Goal: Information Seeking & Learning: Compare options

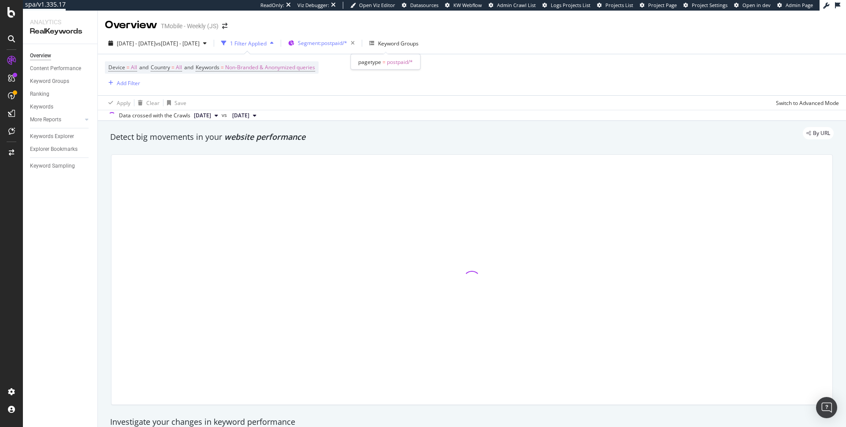
click at [347, 44] on span "Segment: postpaid/*" at bounding box center [322, 42] width 49 height 7
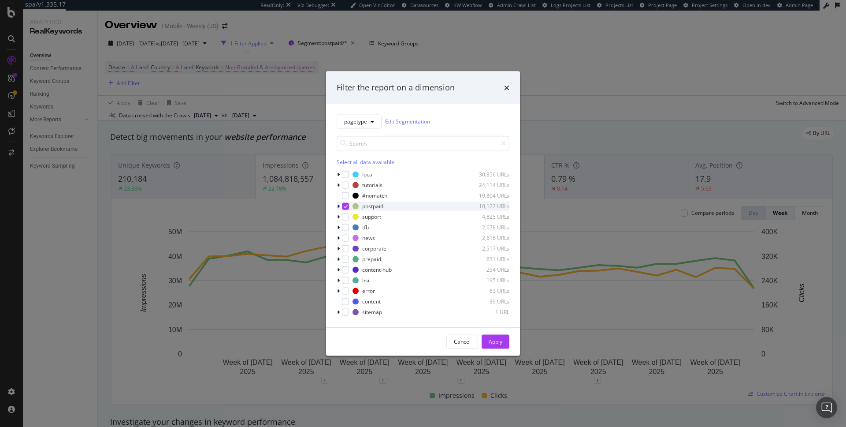
click at [347, 202] on div "postpaid 10,122 URLs" at bounding box center [423, 205] width 173 height 9
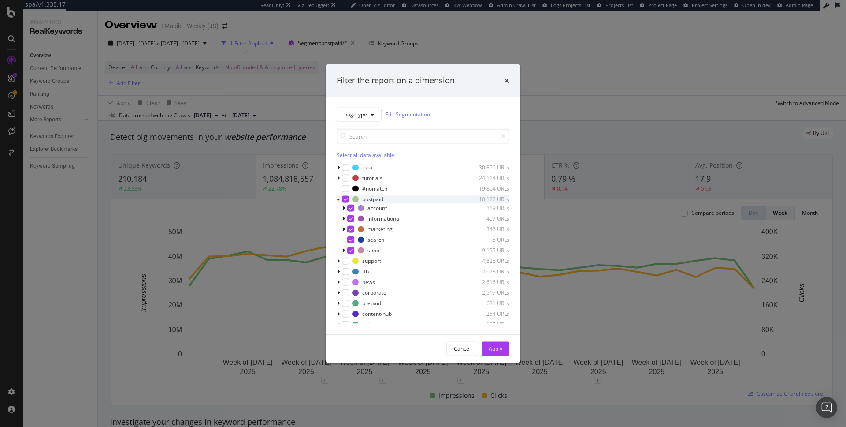
click at [345, 198] on icon "modal" at bounding box center [346, 199] width 4 height 4
click at [343, 272] on div "modal" at bounding box center [345, 271] width 7 height 7
click at [495, 349] on div "Apply" at bounding box center [496, 348] width 14 height 7
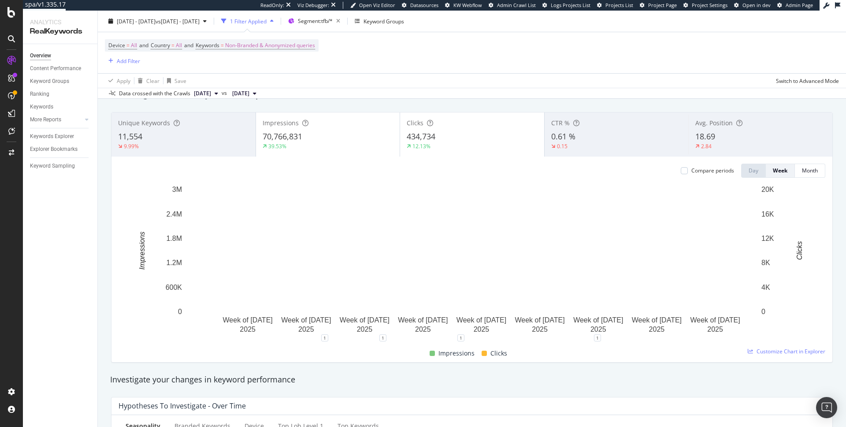
scroll to position [43, 0]
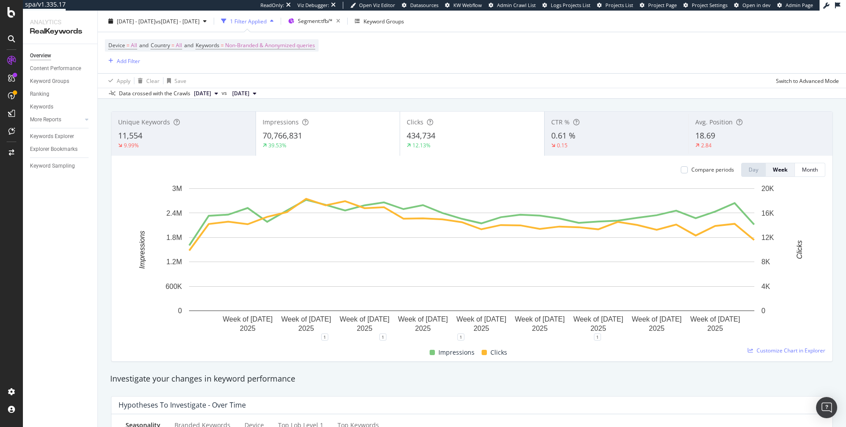
click at [331, 119] on div "Impressions" at bounding box center [328, 122] width 131 height 9
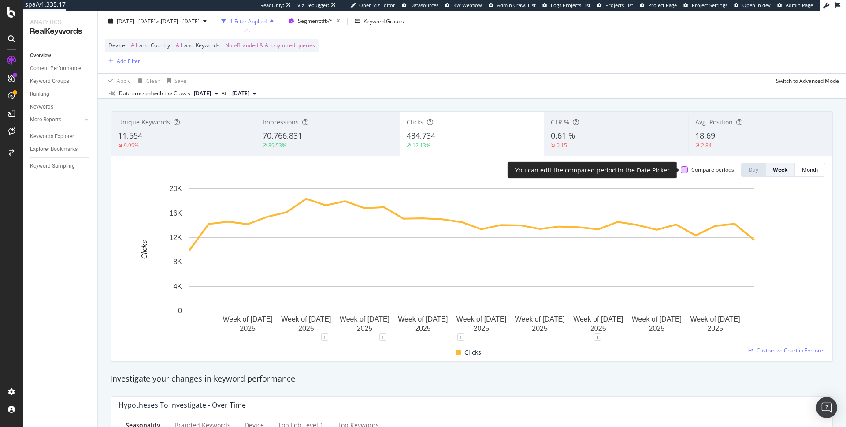
click at [684, 171] on div at bounding box center [684, 169] width 7 height 7
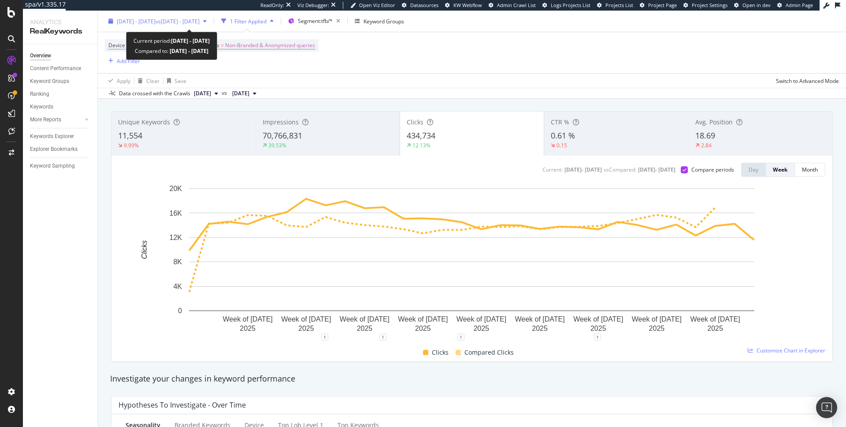
click at [156, 19] on span "2025 Jan. 1st - 2025 Jul. 25th" at bounding box center [136, 20] width 39 height 7
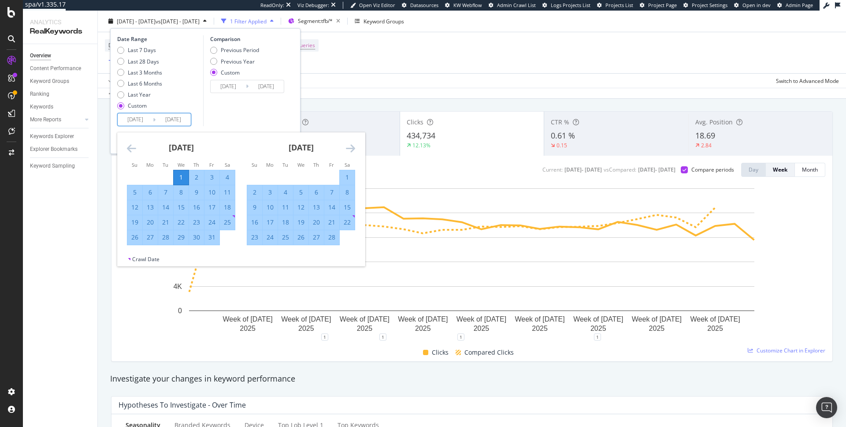
click at [179, 117] on input "2025/07/25" at bounding box center [173, 119] width 35 height 12
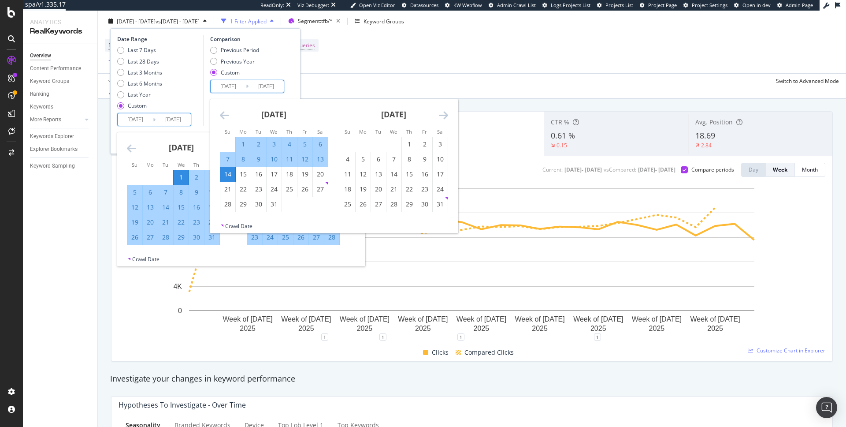
click at [280, 83] on input "2024/07/14" at bounding box center [266, 86] width 35 height 12
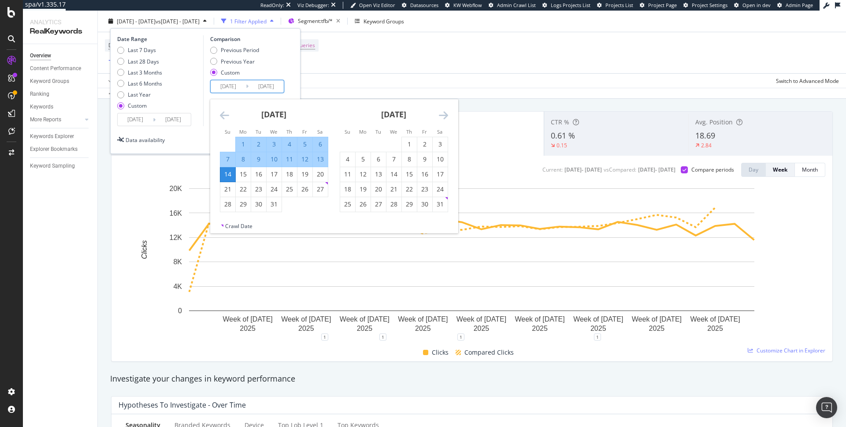
click at [186, 119] on input "2025/07/25" at bounding box center [173, 119] width 35 height 12
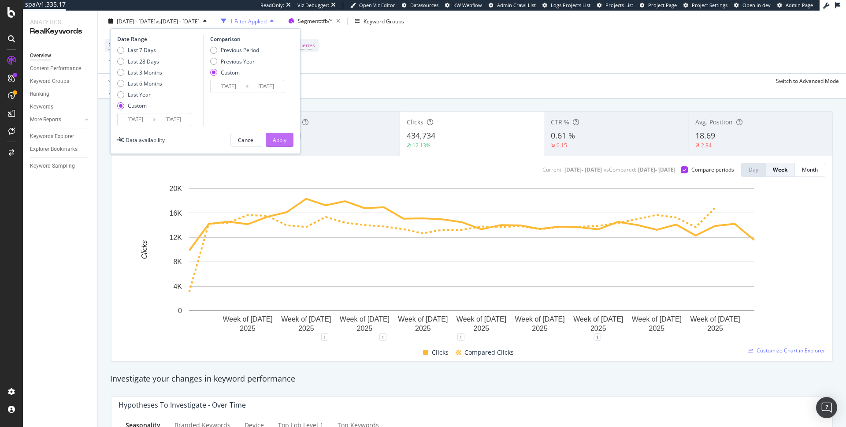
type input "2025/07/14"
click at [285, 140] on div "Apply" at bounding box center [280, 139] width 14 height 7
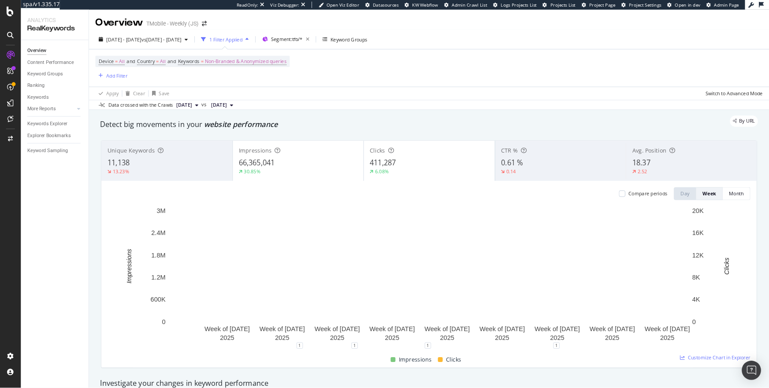
scroll to position [19, 0]
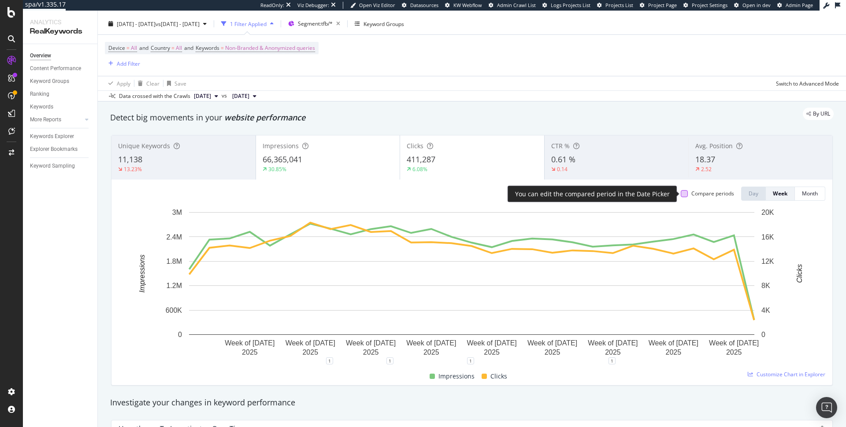
click at [682, 193] on div at bounding box center [684, 193] width 7 height 7
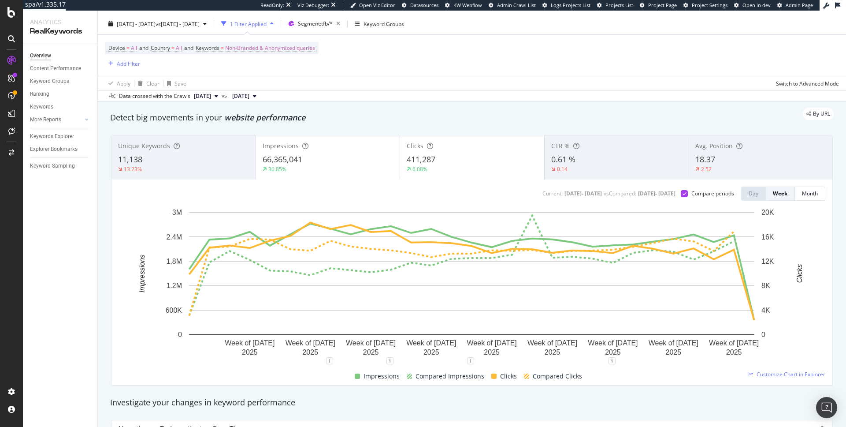
click at [467, 147] on div "Clicks" at bounding box center [472, 145] width 131 height 9
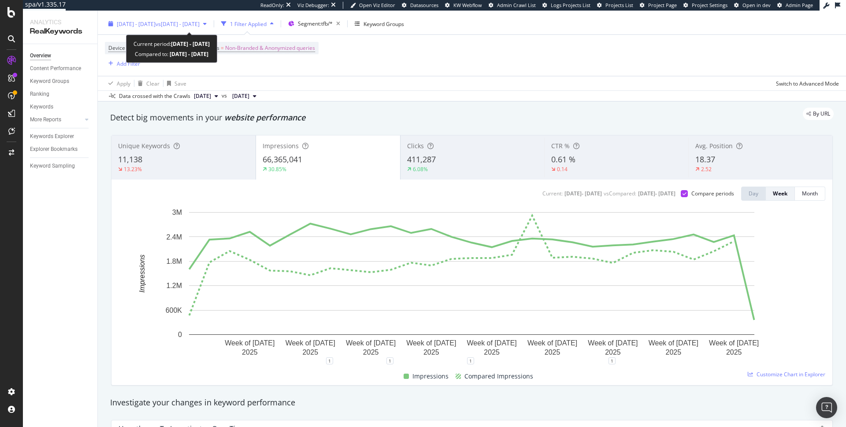
click at [156, 23] on span "2025 Jan. 1st - 2025 Jul. 14th" at bounding box center [136, 23] width 39 height 7
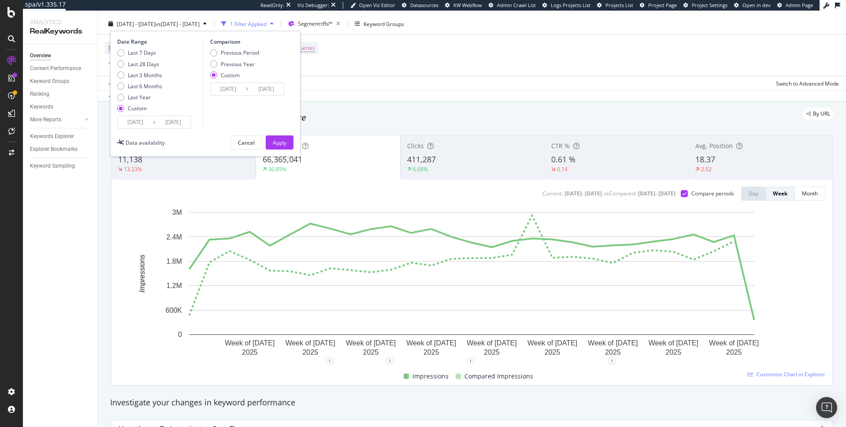
click at [338, 70] on div "Device = All and Country = All and Keywords = Non-Branded & Anonymized queries …" at bounding box center [472, 55] width 734 height 41
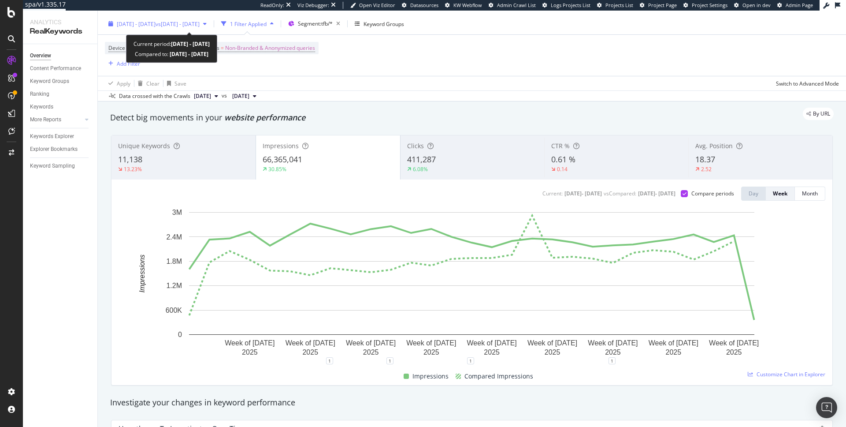
click at [156, 20] on span "2025 Jan. 1st - 2025 Jul. 14th" at bounding box center [136, 23] width 39 height 7
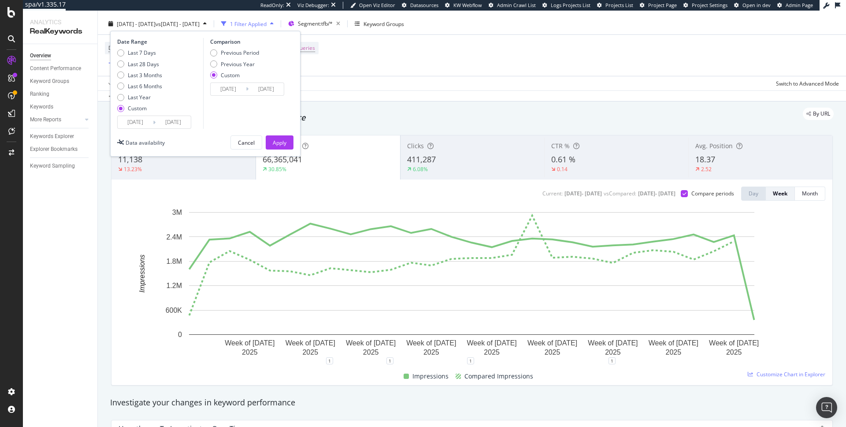
click at [178, 120] on input "2025/07/14" at bounding box center [173, 122] width 35 height 12
type input "2025/06/29"
click at [284, 142] on div "Apply" at bounding box center [280, 142] width 14 height 7
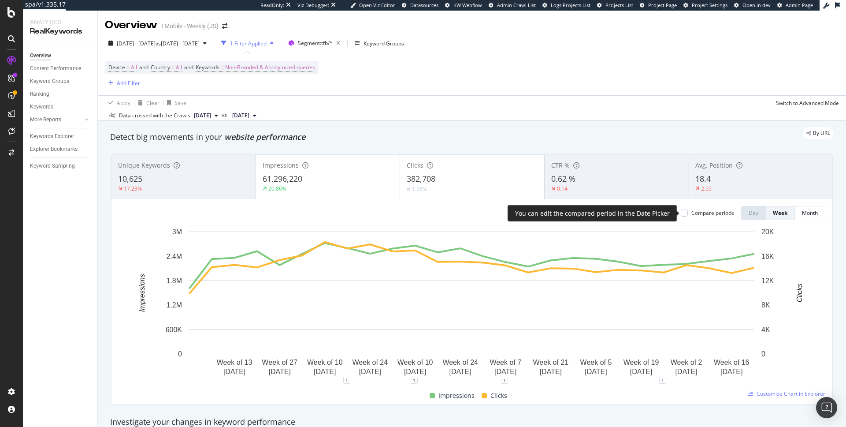
click at [691, 210] on div "Compare periods" at bounding box center [712, 212] width 43 height 7
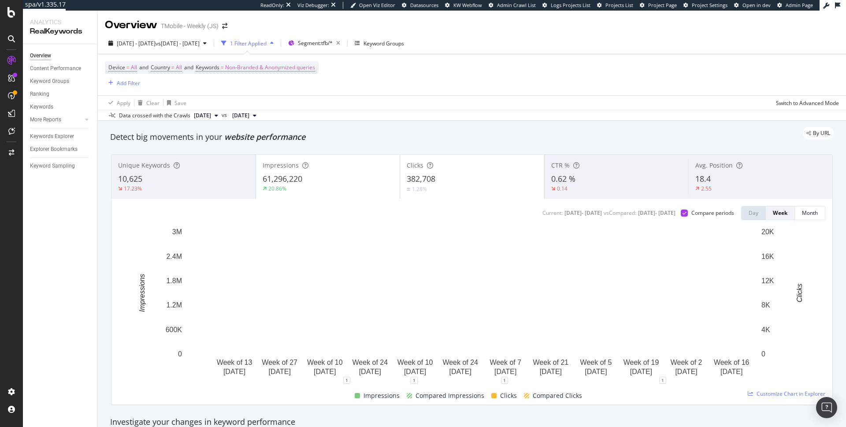
click at [347, 188] on div "20.86%" at bounding box center [328, 189] width 131 height 8
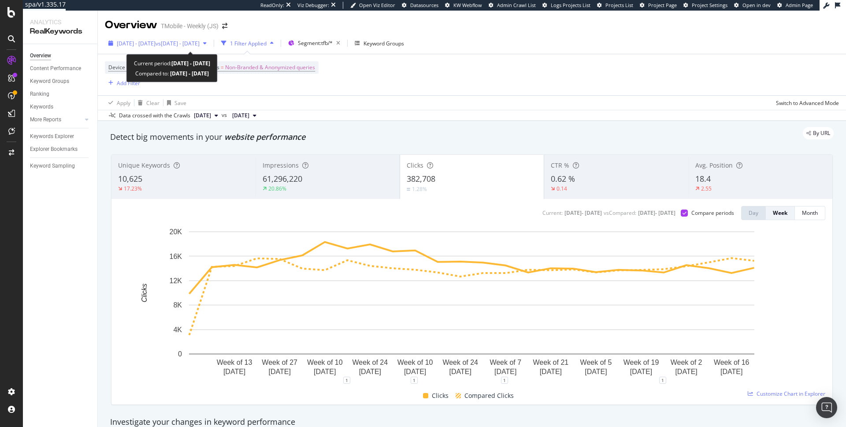
click at [156, 42] on span "2025 Jan. 1st - 2025 Jun. 29th" at bounding box center [136, 43] width 39 height 7
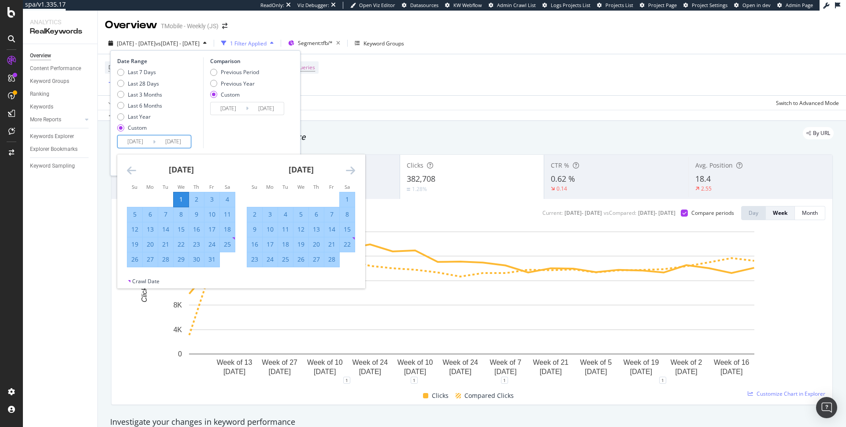
drag, startPoint x: 186, startPoint y: 139, endPoint x: 175, endPoint y: 139, distance: 11.5
click at [175, 139] on input "2025/06/29" at bounding box center [173, 141] width 35 height 12
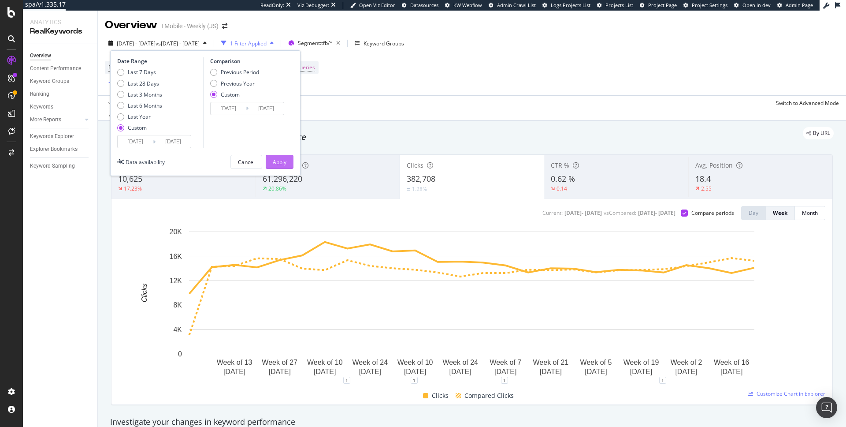
type input "2025/07/11"
click at [275, 160] on div "Apply" at bounding box center [280, 161] width 14 height 7
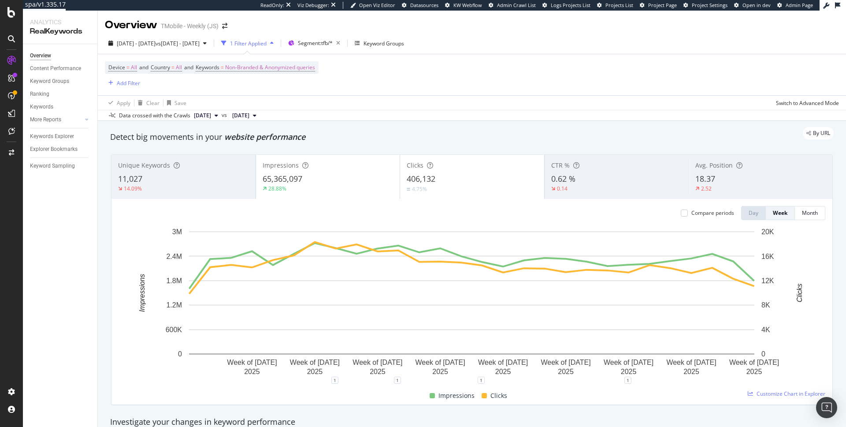
click at [438, 179] on div "406,132" at bounding box center [472, 178] width 131 height 11
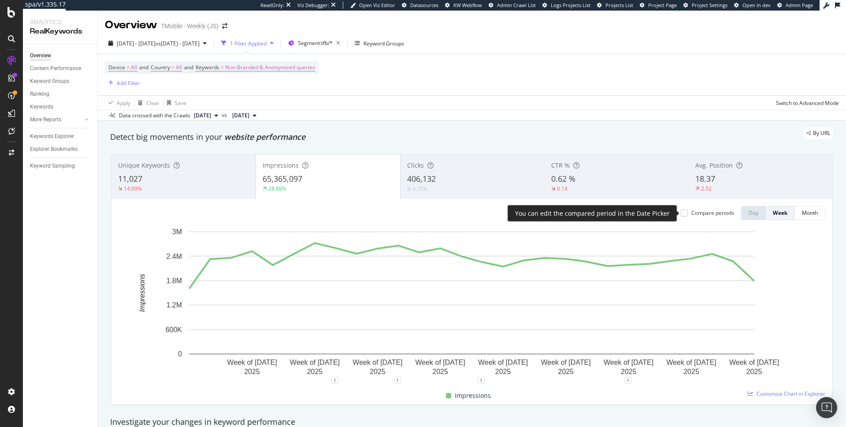
click at [690, 211] on div "Compare periods" at bounding box center [707, 212] width 53 height 7
click at [681, 213] on div at bounding box center [684, 212] width 7 height 7
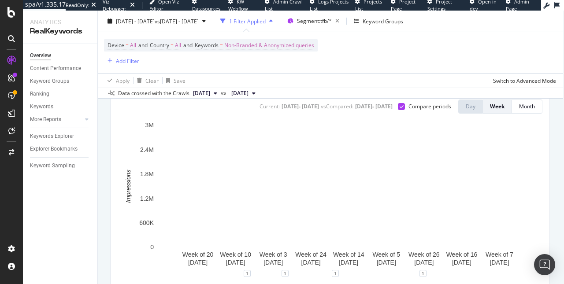
scroll to position [0, 1]
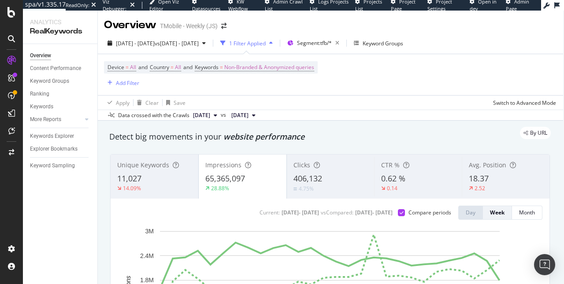
click at [322, 173] on div "Clicks 406,132 4.75%" at bounding box center [331, 177] width 88 height 40
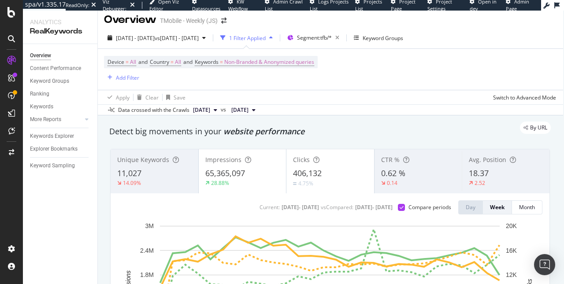
click at [269, 171] on div "65,365,097" at bounding box center [242, 173] width 74 height 11
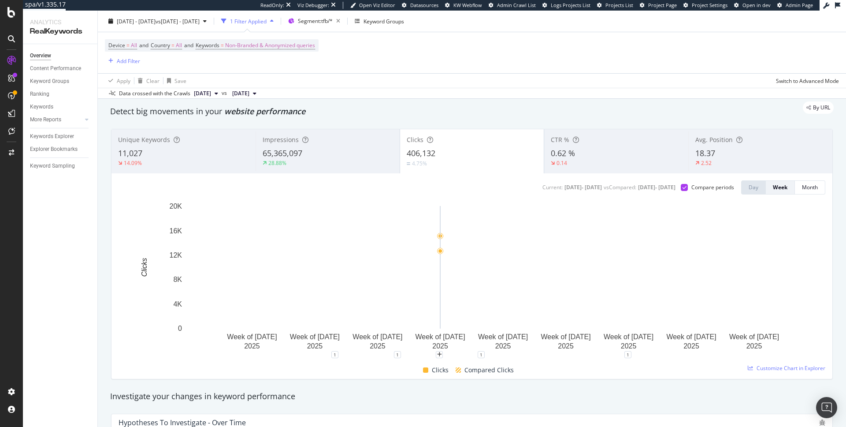
scroll to position [26, 0]
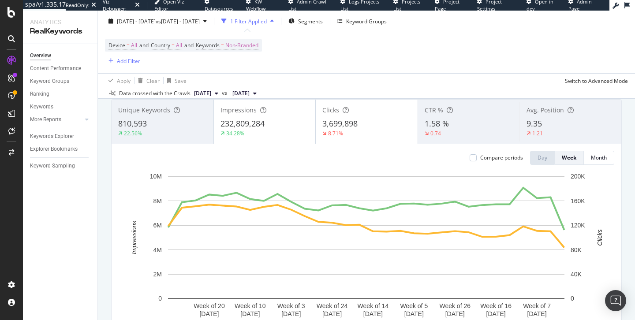
scroll to position [36, 0]
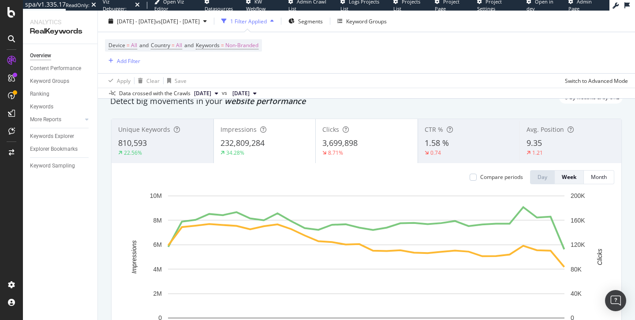
click at [292, 127] on div "Impressions" at bounding box center [264, 129] width 89 height 9
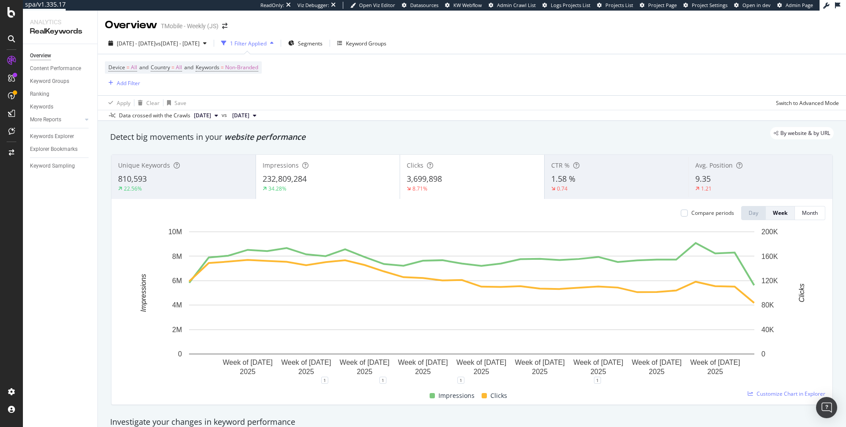
click at [341, 173] on div "232,809,284" at bounding box center [328, 178] width 131 height 11
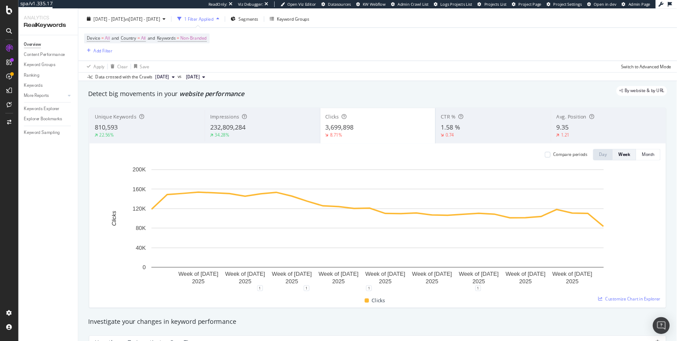
scroll to position [22, 0]
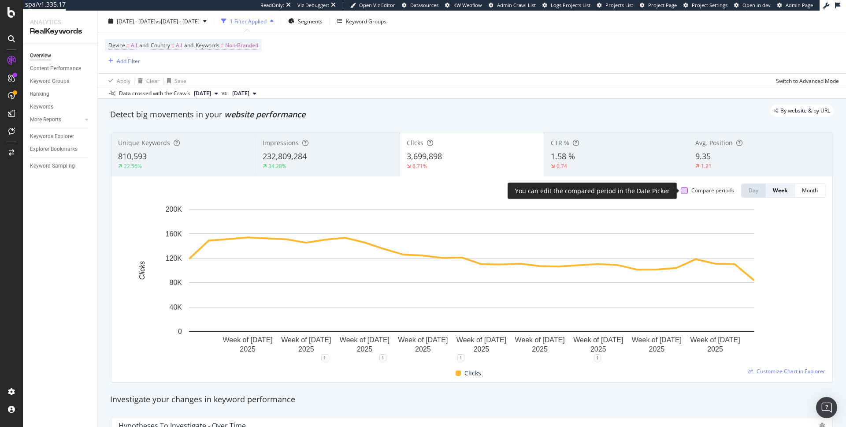
click at [687, 191] on div at bounding box center [684, 190] width 7 height 7
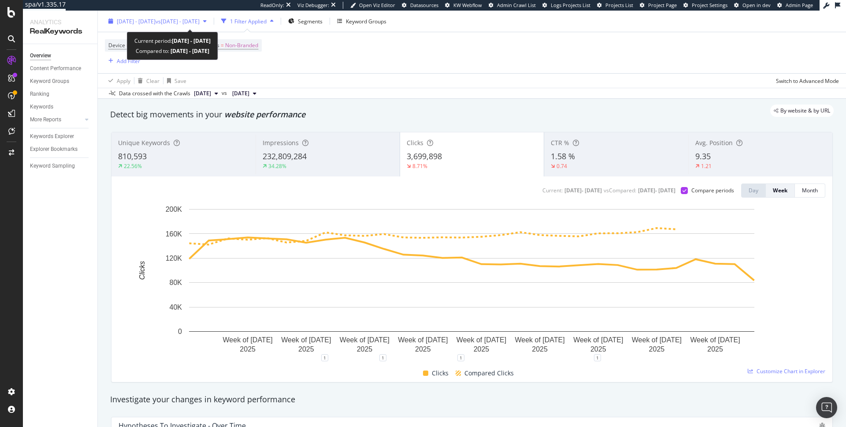
click at [200, 19] on span "vs 2024 Jan. 1st - 2024 Jun. 30th" at bounding box center [178, 20] width 44 height 7
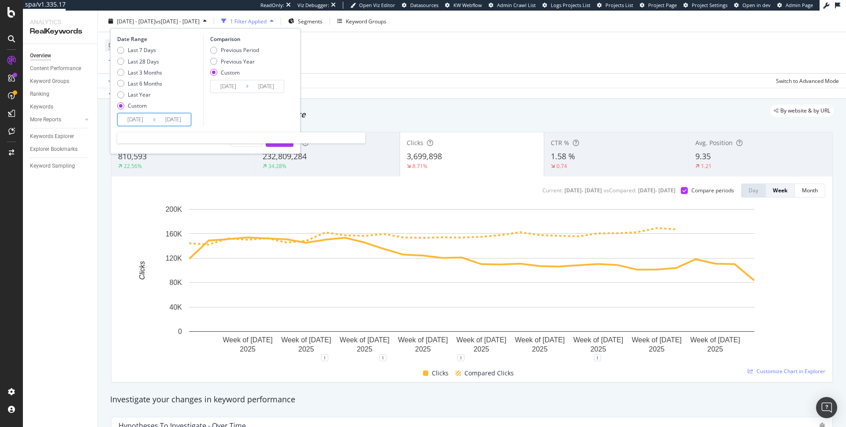
click at [186, 120] on input "2025/07/25" at bounding box center [173, 119] width 35 height 12
type input "2025/07/14"
click at [279, 85] on input "2024/06/30" at bounding box center [266, 86] width 35 height 12
type input "2024/07/14"
click at [277, 144] on div "Apply" at bounding box center [280, 139] width 14 height 13
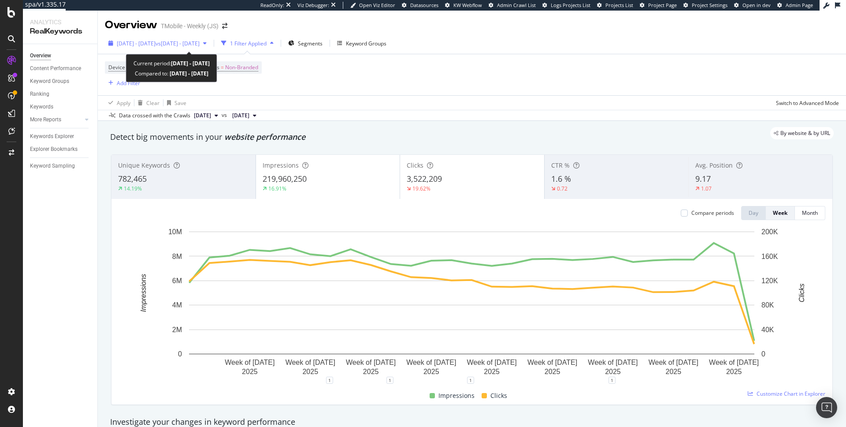
click at [156, 44] on span "2025 Jan. 1st - 2025 Jul. 14th" at bounding box center [136, 43] width 39 height 7
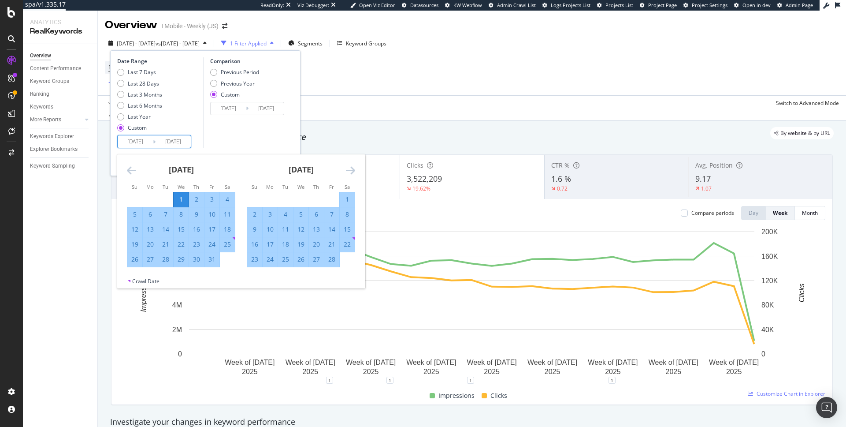
click at [187, 144] on input "2025/07/14" at bounding box center [173, 141] width 35 height 12
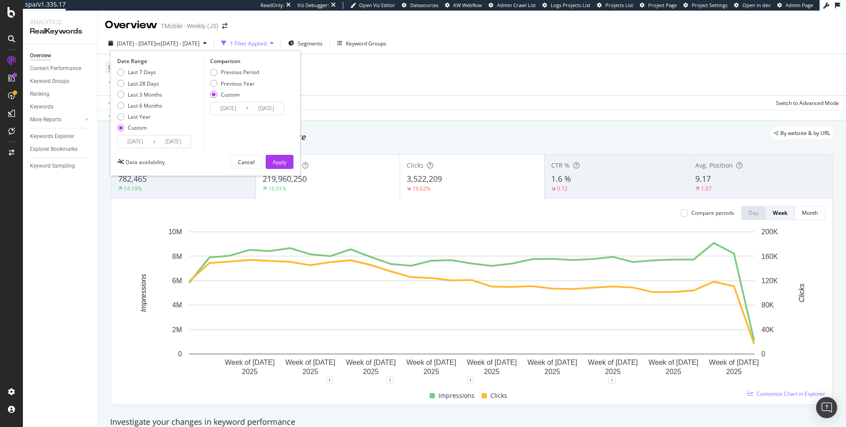
type input "2025/06/30"
click at [272, 106] on input "2024/07/14" at bounding box center [266, 108] width 35 height 12
type input "2024/06/30"
click at [272, 161] on button "Apply" at bounding box center [280, 162] width 28 height 14
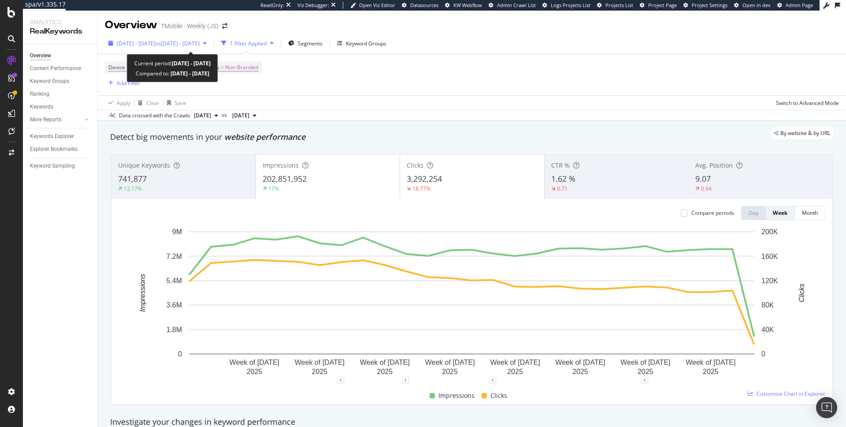
click at [156, 44] on span "2025 Jan. 1st - 2025 Jun. 30th" at bounding box center [136, 43] width 39 height 7
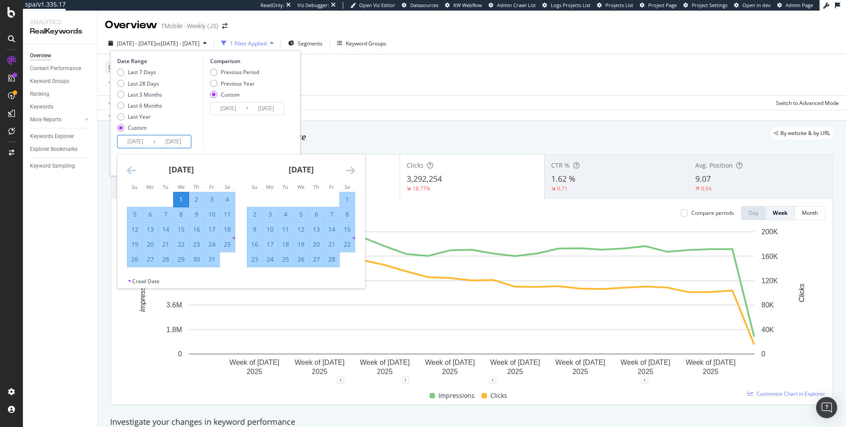
drag, startPoint x: 186, startPoint y: 141, endPoint x: 175, endPoint y: 141, distance: 11.0
click at [175, 141] on input "2025/06/30" at bounding box center [173, 141] width 35 height 12
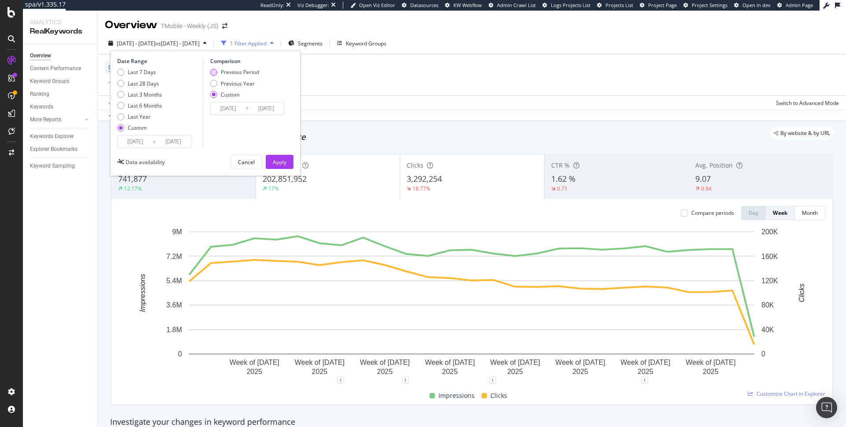
type input "2025/07/14"
click at [219, 69] on div "Previous Period" at bounding box center [234, 71] width 49 height 7
type input "2024/06/19"
type input "2024/12/31"
click at [216, 82] on div "Previous Year" at bounding box center [213, 83] width 7 height 7
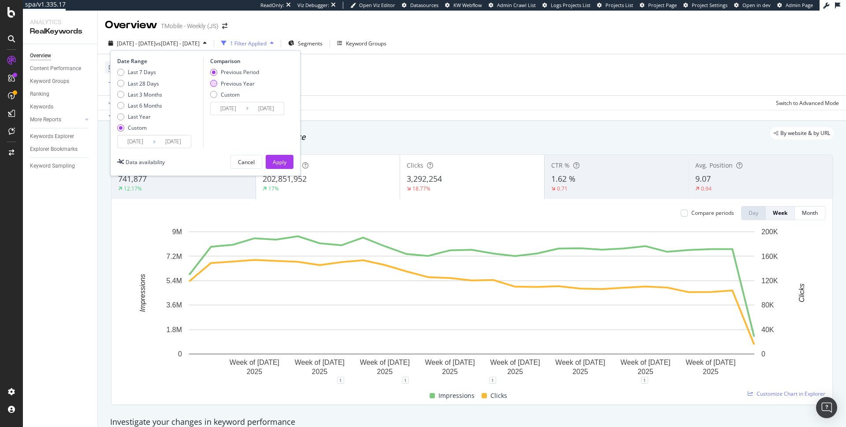
type input "2024/01/03"
type input "2024/07/15"
click at [283, 164] on div "Apply" at bounding box center [280, 161] width 14 height 7
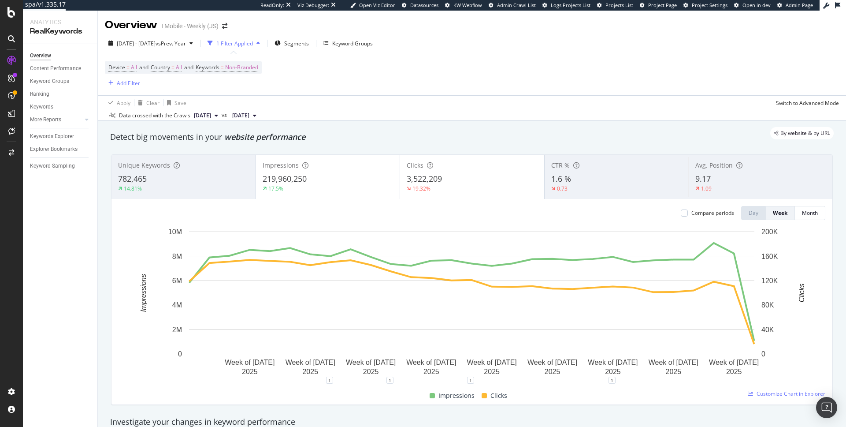
click at [321, 192] on div "17.5%" at bounding box center [328, 189] width 131 height 8
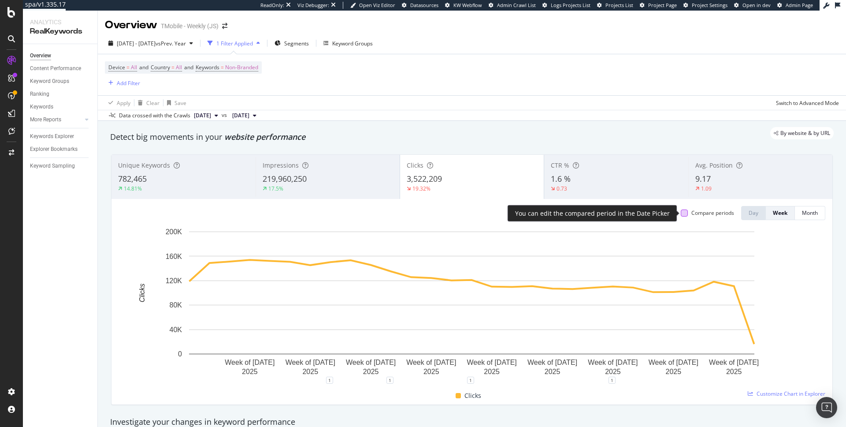
click at [686, 215] on div at bounding box center [684, 212] width 7 height 7
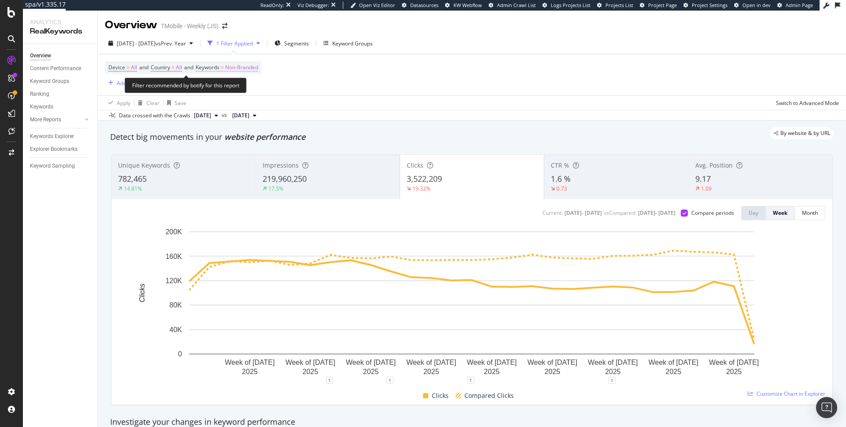
click at [242, 67] on span "Non-Branded" at bounding box center [241, 67] width 33 height 12
click at [249, 89] on icon "button" at bounding box center [251, 88] width 4 height 5
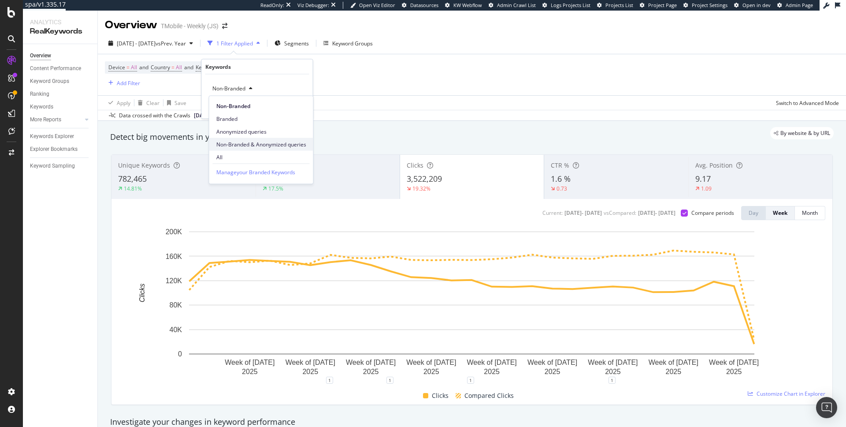
click at [251, 142] on span "Non-Branded & Anonymized queries" at bounding box center [261, 144] width 90 height 8
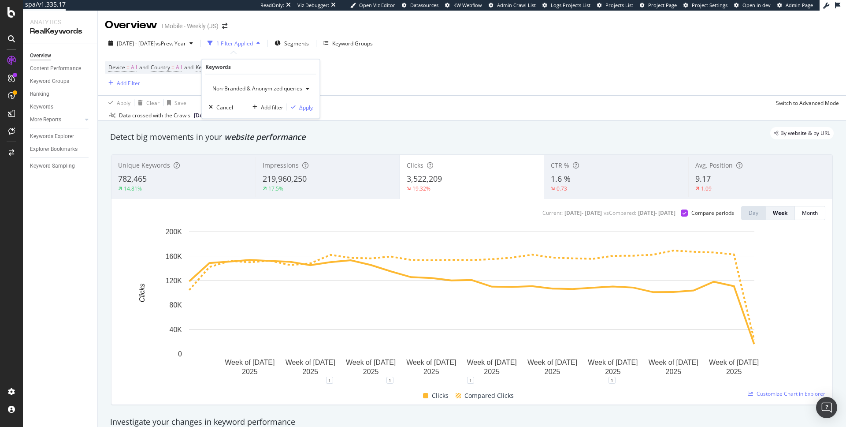
click at [305, 105] on div "Apply" at bounding box center [306, 106] width 14 height 7
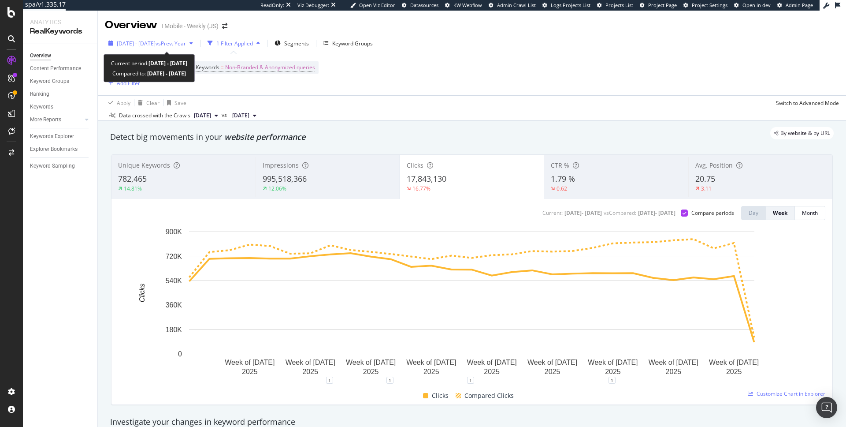
click at [156, 44] on span "2025 Jan. 1st - 2025 Jul. 14th" at bounding box center [136, 43] width 39 height 7
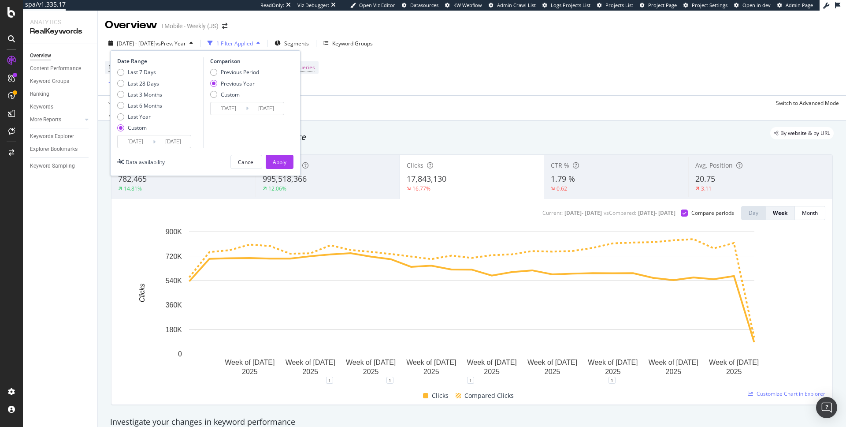
click at [186, 140] on input "2025/07/14" at bounding box center [173, 141] width 35 height 12
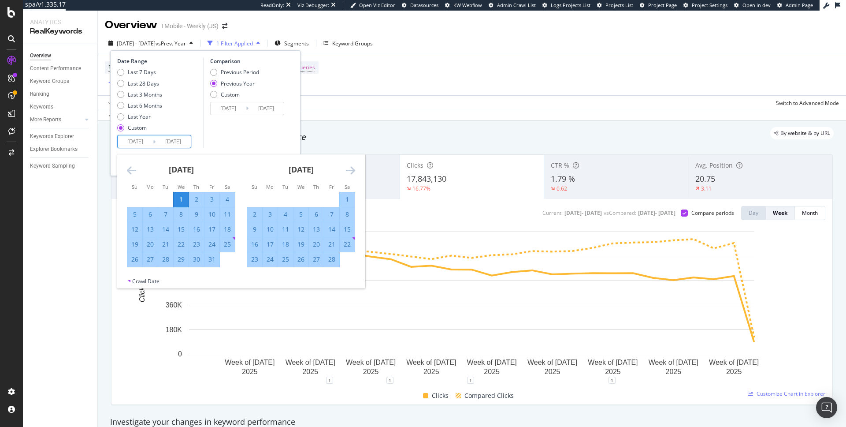
type input "2025/07/14"
type input "2024/07/12"
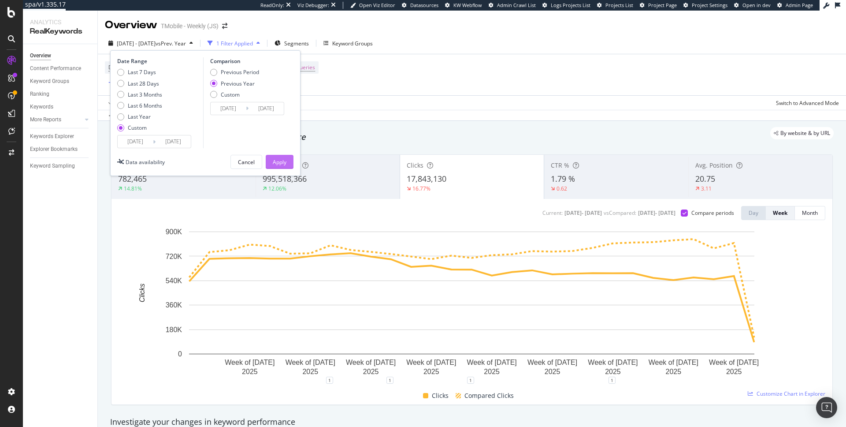
type input "2025/07/11"
click at [275, 162] on div "Apply" at bounding box center [280, 161] width 14 height 7
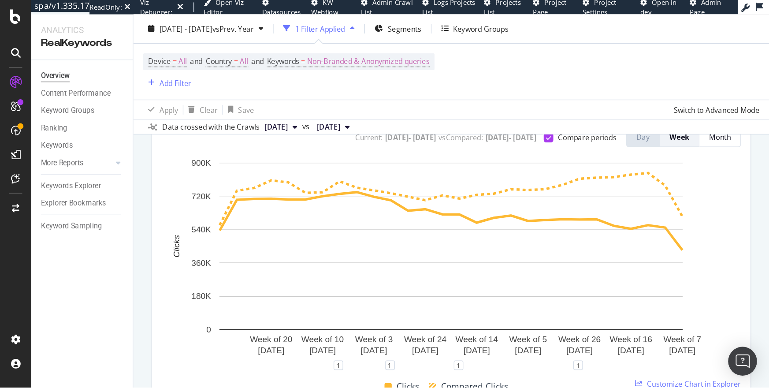
scroll to position [119, 0]
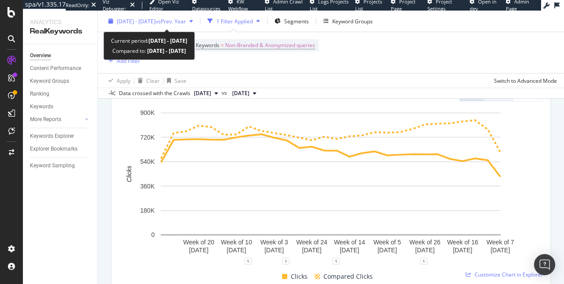
click at [142, 21] on span "[DATE] - [DATE]" at bounding box center [136, 20] width 39 height 7
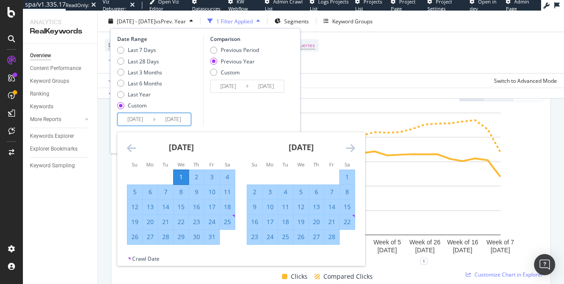
click at [133, 116] on input "2025/01/01" at bounding box center [135, 119] width 35 height 12
type input "2025/01/01"
type input "2023/01/02"
type input "2024/01/01"
click at [170, 115] on input "2025/07/11" at bounding box center [173, 119] width 35 height 12
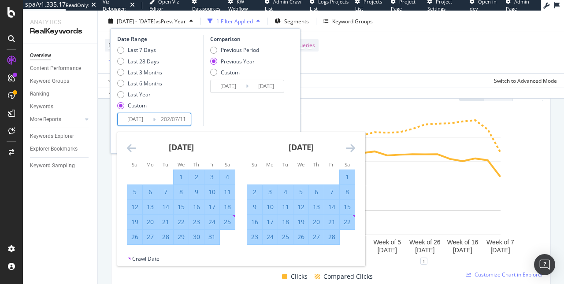
type input "2025/07/11"
type input "2023/07/13"
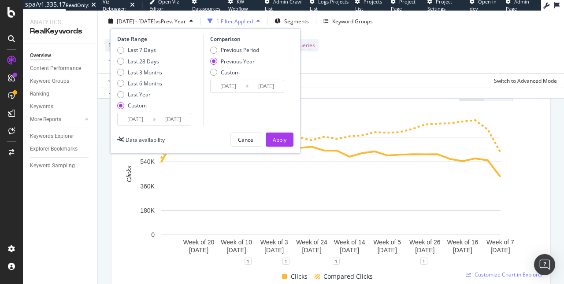
type input "2024/07/11"
click at [215, 126] on div "Comparison Previous Period Previous Year Custom 2023/01/02 Navigate forward to …" at bounding box center [245, 80] width 84 height 91
click at [275, 138] on div "Apply" at bounding box center [280, 139] width 14 height 7
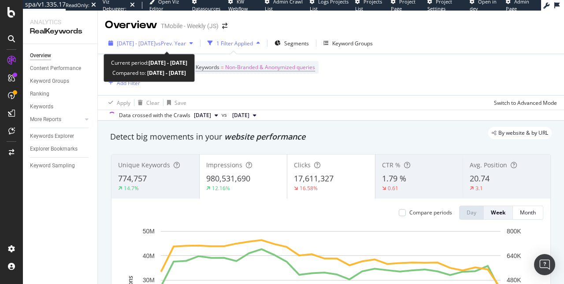
click at [156, 42] on span "[DATE] - [DATE]" at bounding box center [136, 43] width 39 height 7
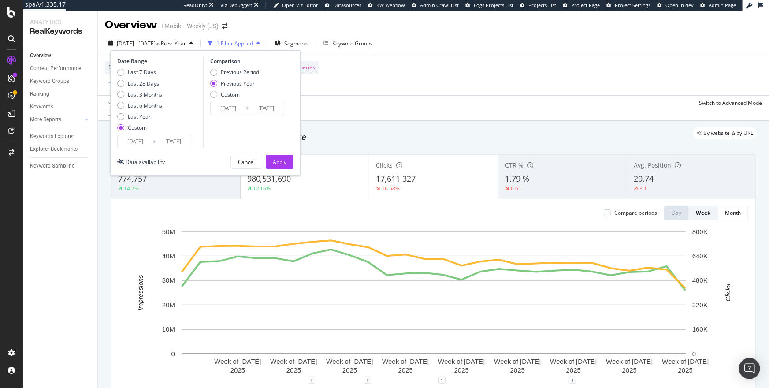
scroll to position [23, 0]
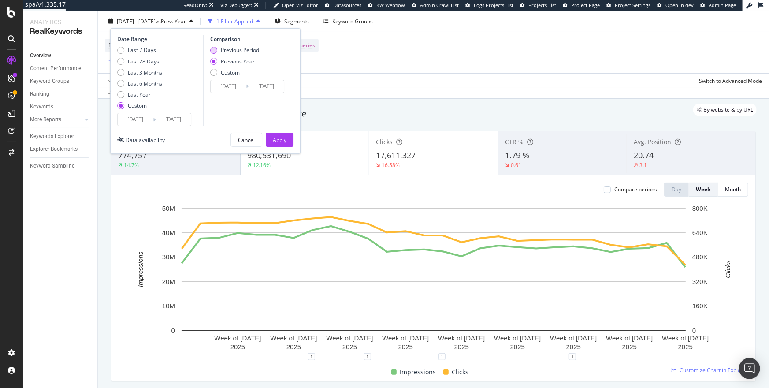
click at [213, 49] on div "Previous Period" at bounding box center [213, 50] width 7 height 7
type input "2024/06/22"
type input "2024/12/31"
click at [283, 140] on div "Apply" at bounding box center [280, 139] width 14 height 7
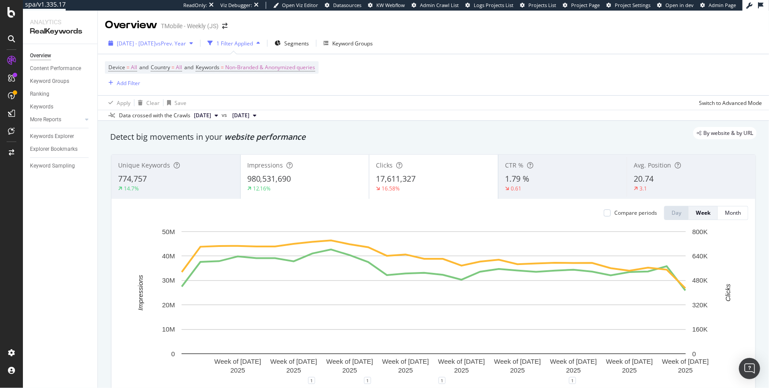
click at [156, 42] on span "[DATE] - [DATE]" at bounding box center [136, 43] width 39 height 7
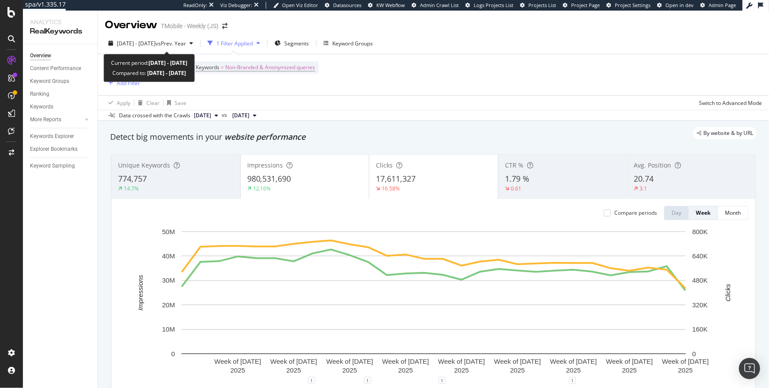
click at [156, 42] on span "[DATE] - [DATE]" at bounding box center [136, 43] width 39 height 7
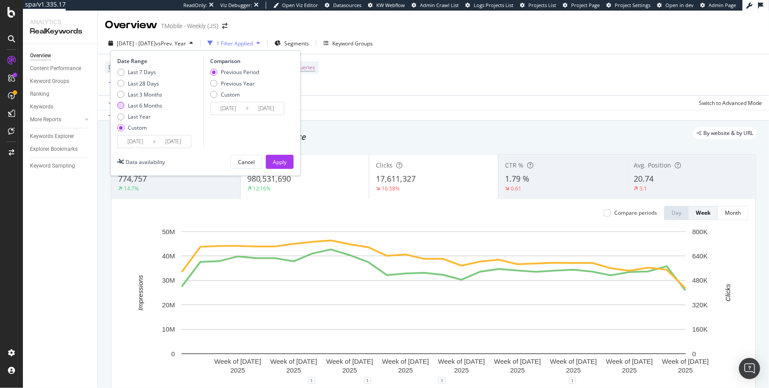
click at [121, 103] on div "Last 6 Months" at bounding box center [120, 105] width 7 height 7
type input "2025/02/08"
type input "2025/08/07"
type input "2024/08/10"
type input "2025/02/07"
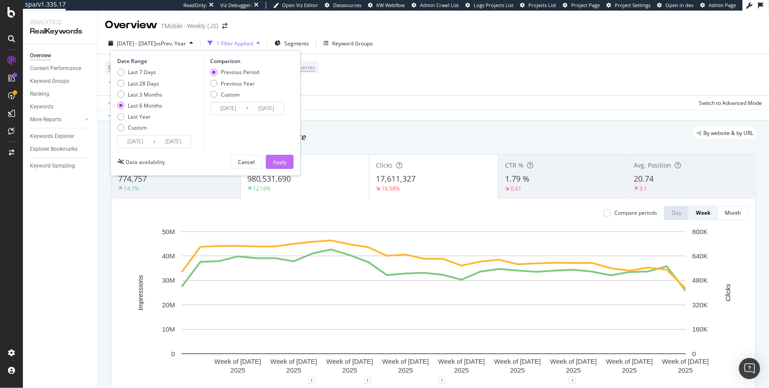
click at [285, 160] on div "Apply" at bounding box center [280, 161] width 14 height 7
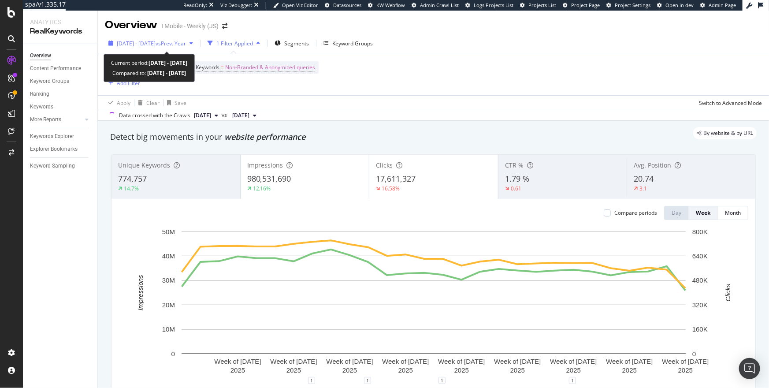
click at [156, 42] on span "[DATE] - [DATE]" at bounding box center [136, 43] width 39 height 7
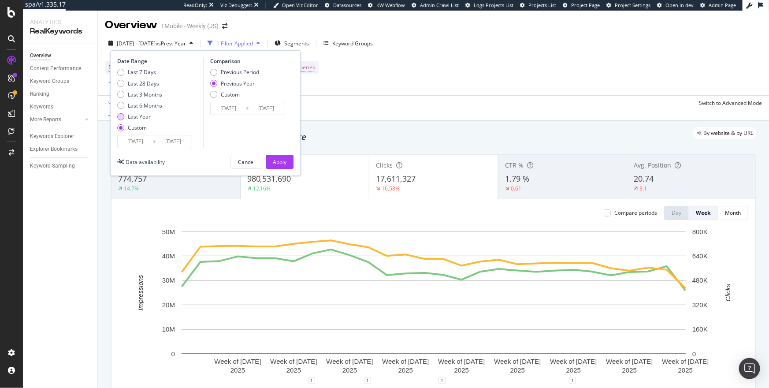
click at [138, 115] on div "Last Year" at bounding box center [139, 116] width 23 height 7
type input "2024/08/08"
type input "2025/08/07"
type input "2023/08/10"
type input "2024/08/08"
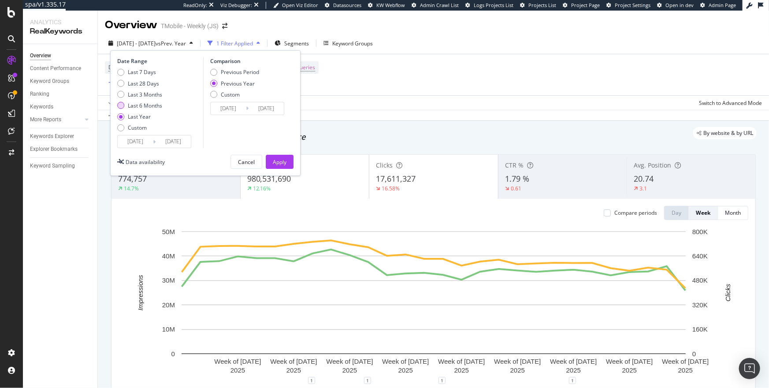
click at [145, 103] on div "Last 6 Months" at bounding box center [145, 105] width 34 height 7
type input "2025/02/08"
type input "2024/02/10"
click at [282, 160] on div "Apply" at bounding box center [280, 161] width 14 height 7
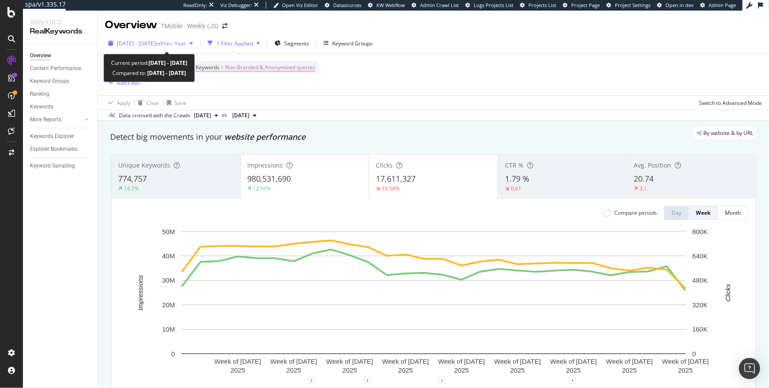
click at [156, 42] on span "[DATE] - [DATE]" at bounding box center [136, 43] width 39 height 7
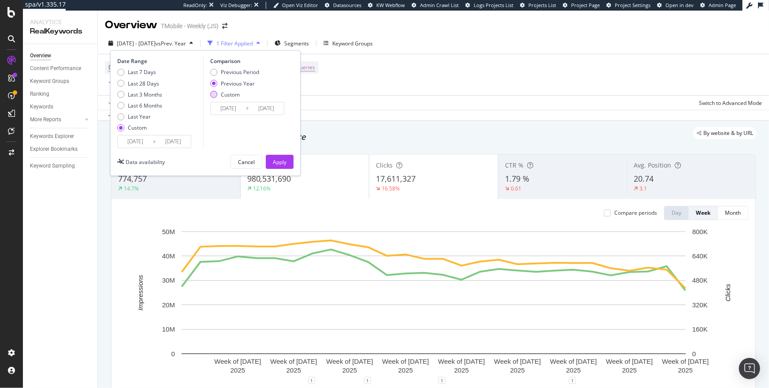
click at [229, 93] on div "Custom" at bounding box center [230, 94] width 19 height 7
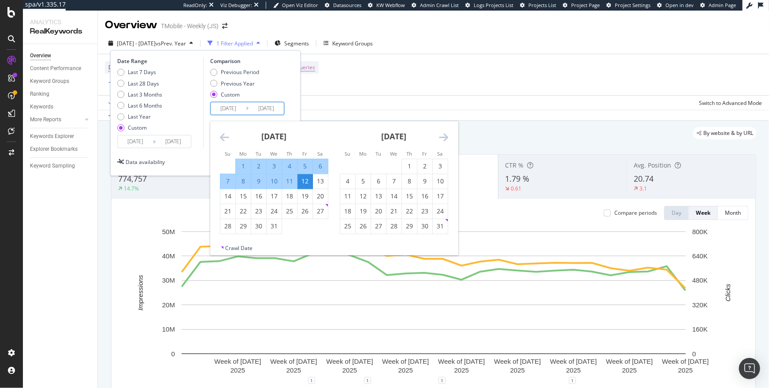
drag, startPoint x: 280, startPoint y: 107, endPoint x: 270, endPoint y: 106, distance: 10.1
click at [270, 106] on input "2024/07/12" at bounding box center [266, 108] width 35 height 12
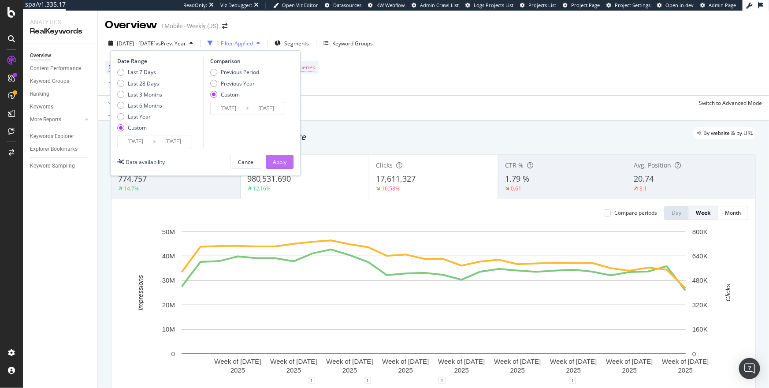
type input "2024/06/30"
click at [272, 162] on button "Apply" at bounding box center [280, 162] width 28 height 14
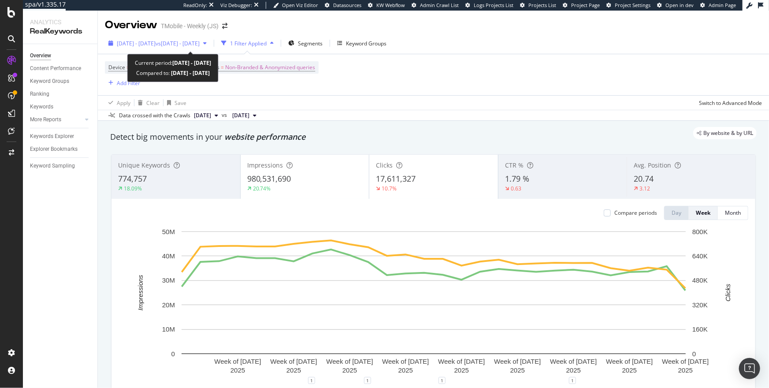
click at [200, 44] on span "vs 2024 Jan. 3rd - 2024 Jun. 30th" at bounding box center [178, 43] width 44 height 7
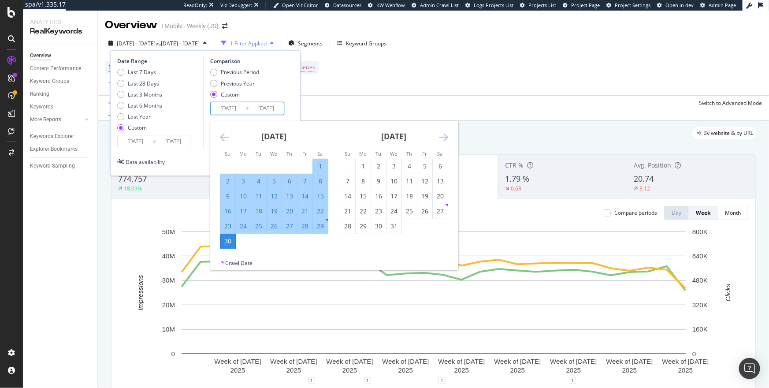
click at [270, 105] on input "2024/06/30" at bounding box center [266, 108] width 35 height 12
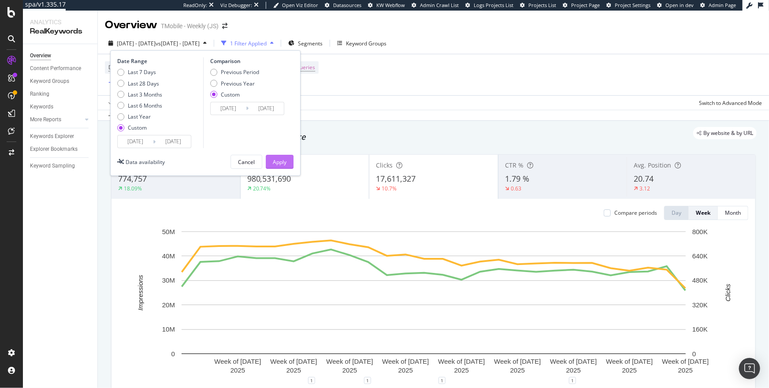
type input "2024/04/30"
click at [274, 162] on div "Apply" at bounding box center [280, 161] width 14 height 7
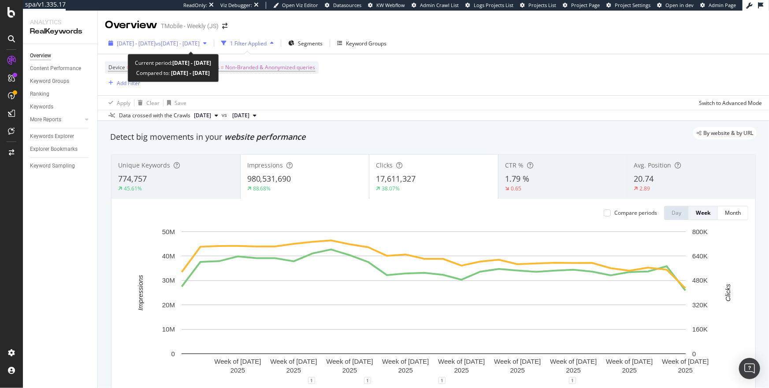
click at [200, 47] on div "2025 Jan. 1st - 2025 Jul. 11th vs 2024 Jan. 3rd - 2024 Apr. 30th" at bounding box center [158, 43] width 83 height 7
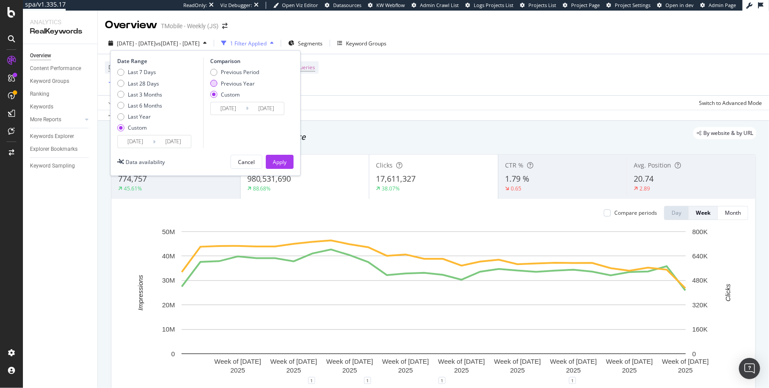
click at [234, 80] on div "Previous Year" at bounding box center [238, 83] width 34 height 7
type input "2024/07/12"
click at [275, 158] on div "Apply" at bounding box center [280, 161] width 14 height 7
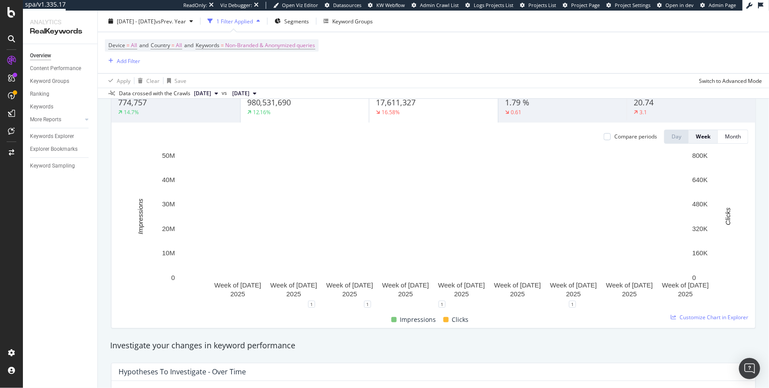
scroll to position [84, 0]
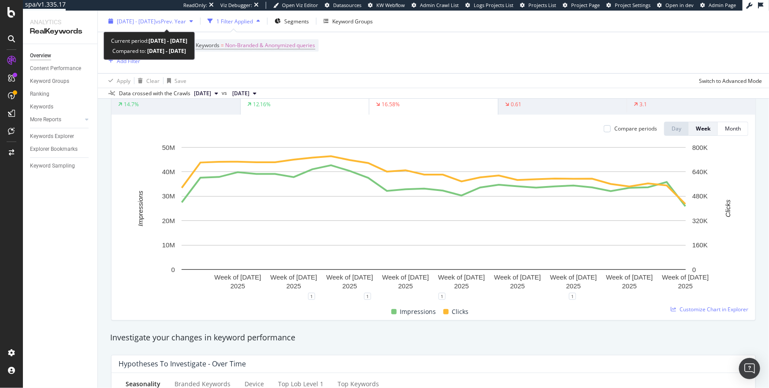
click at [156, 22] on span "[DATE] - [DATE]" at bounding box center [136, 20] width 39 height 7
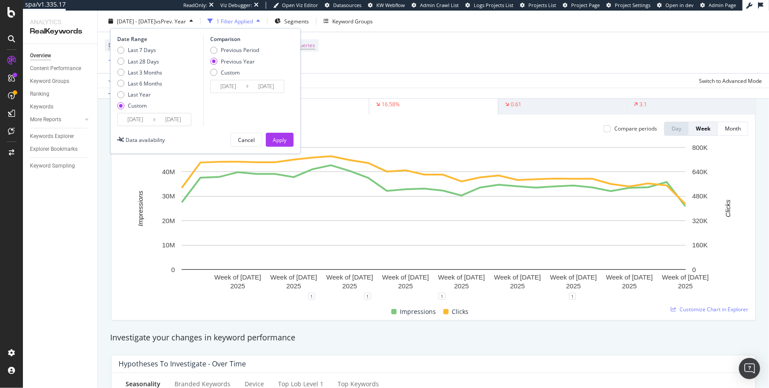
click at [179, 120] on input "2025/07/11" at bounding box center [173, 119] width 35 height 12
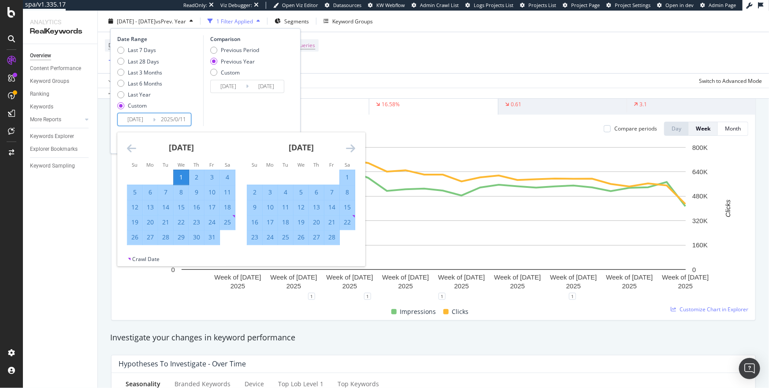
type input "2025/07/11"
type input "2024/03/12"
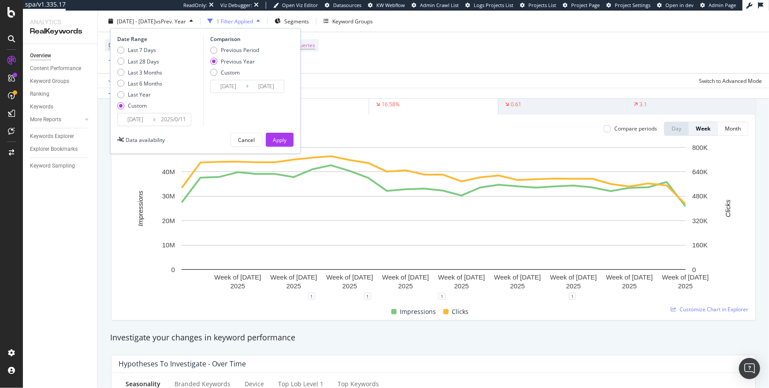
type input "2025/06/11"
type input "2024/06/12"
type input "2025/06/30"
type input "2024/07/01"
type input "2025/06/30"
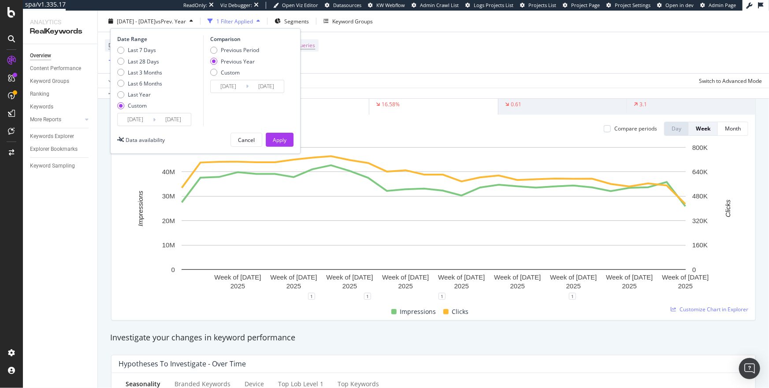
click at [266, 112] on div "Comparison Previous Period Previous Year Custom 2024/01/03 Navigate forward to …" at bounding box center [245, 80] width 84 height 91
click at [284, 136] on div "Apply" at bounding box center [280, 139] width 14 height 7
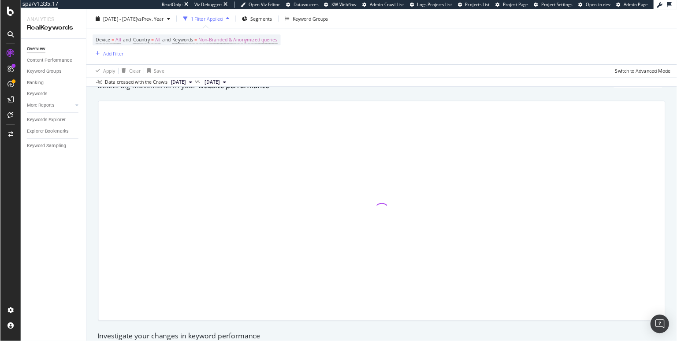
scroll to position [44, 0]
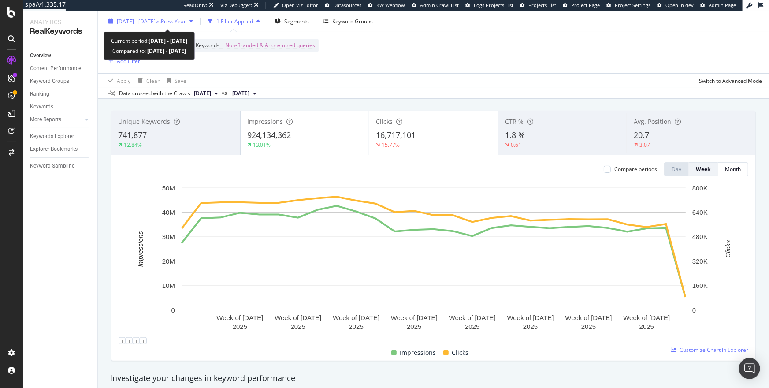
click at [156, 22] on span "2025 Jan. 1st - 2025 Jun. 30th" at bounding box center [136, 20] width 39 height 7
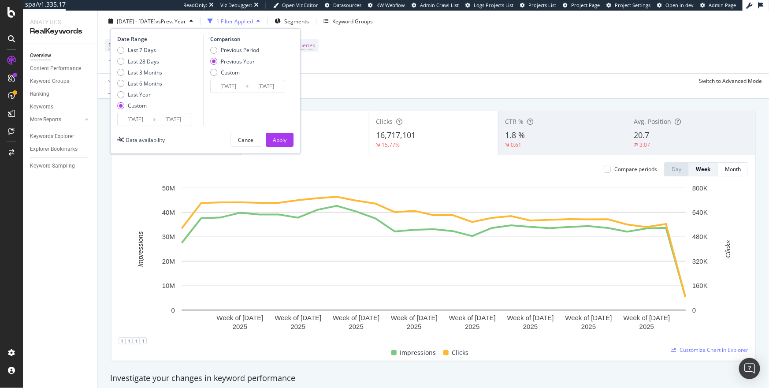
click at [187, 117] on input "2025/06/30" at bounding box center [173, 119] width 35 height 12
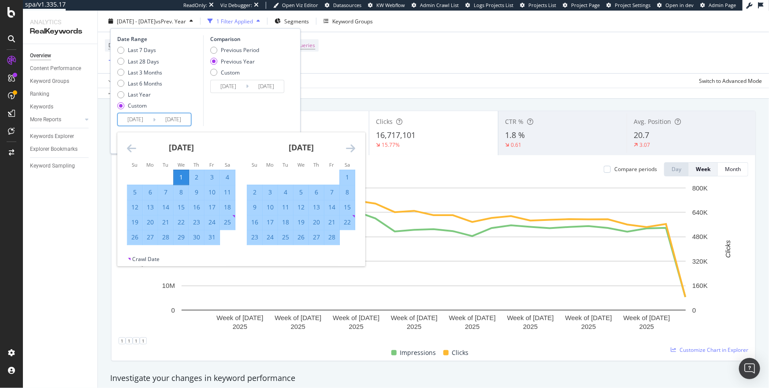
type input "2025/06/30"
type input "2024/06/28"
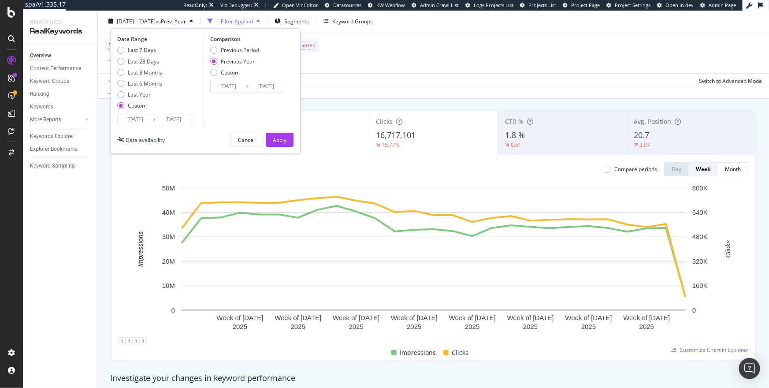
type input "2025/06/27"
click at [244, 108] on div "Comparison Previous Period Previous Year Custom 2024/01/03 Navigate forward to …" at bounding box center [245, 80] width 84 height 91
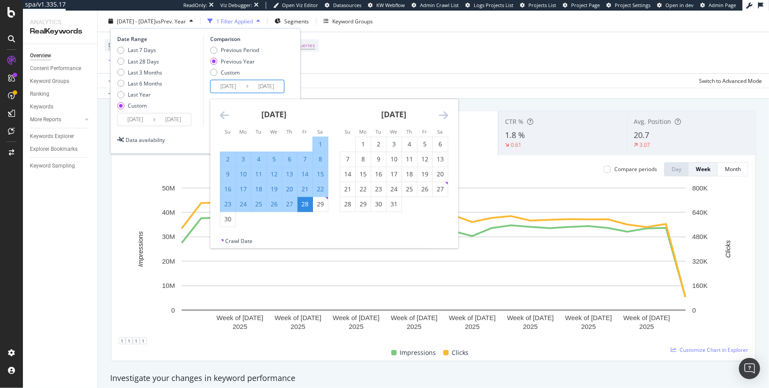
click at [280, 85] on input "2024/06/28" at bounding box center [266, 86] width 35 height 12
click at [228, 72] on div "Custom" at bounding box center [230, 71] width 19 height 7
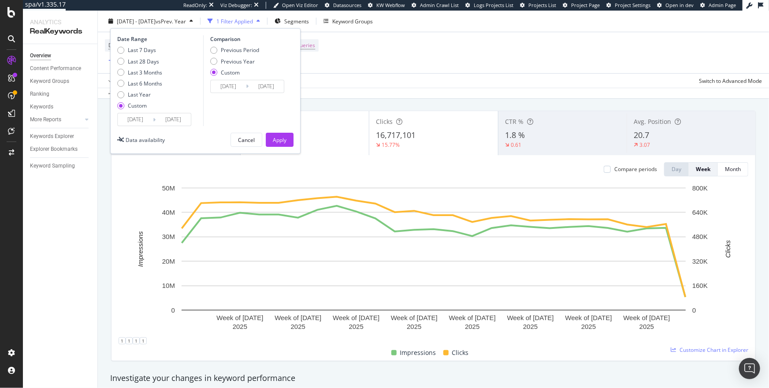
click at [280, 87] on input "2024/06/28" at bounding box center [266, 86] width 35 height 12
type input "2024/06/29"
click at [281, 142] on div "Apply" at bounding box center [280, 139] width 14 height 7
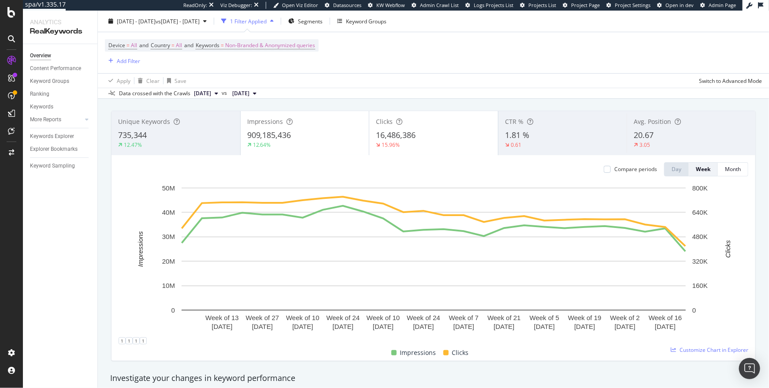
click at [341, 134] on div "909,185,436" at bounding box center [304, 135] width 115 height 11
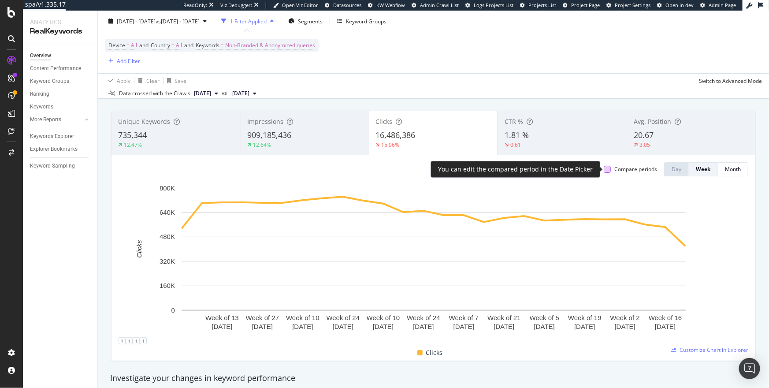
click at [605, 167] on div at bounding box center [607, 169] width 7 height 7
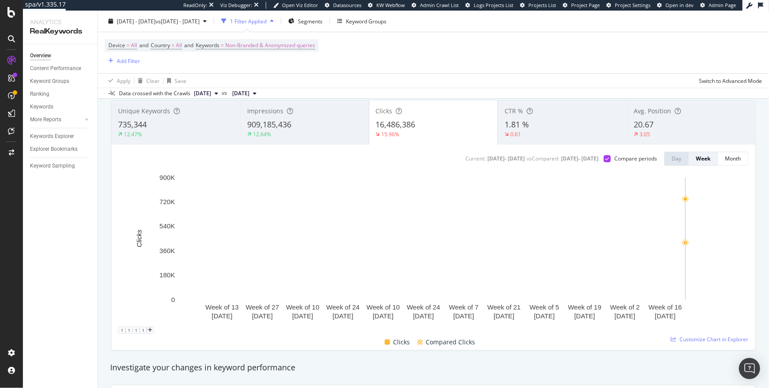
scroll to position [55, 0]
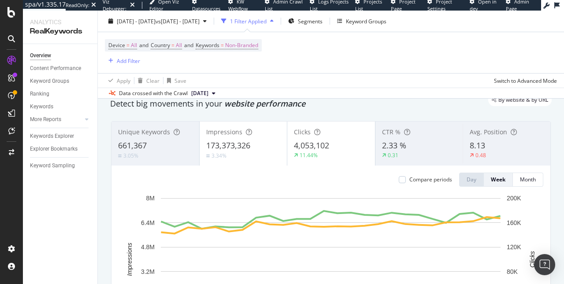
scroll to position [35, 0]
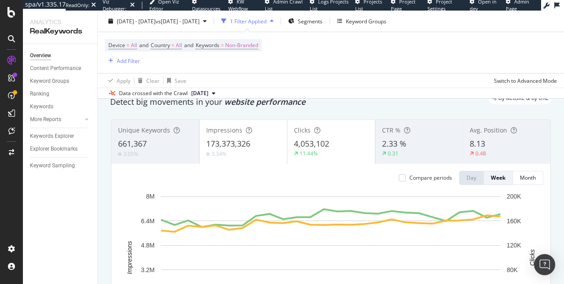
click at [242, 145] on span "173,373,326" at bounding box center [228, 143] width 44 height 11
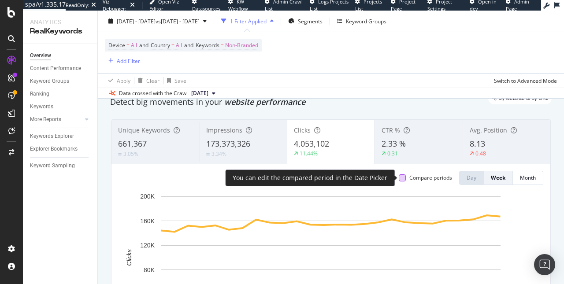
click at [403, 175] on div at bounding box center [402, 178] width 7 height 7
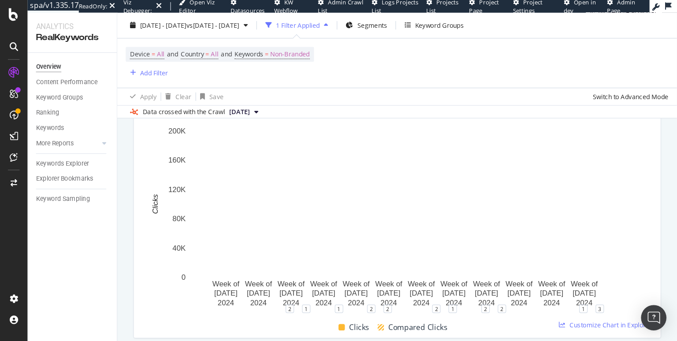
scroll to position [123, 0]
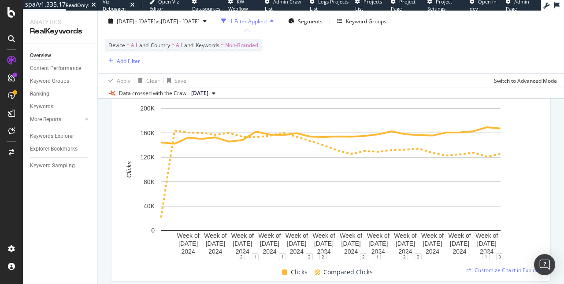
click at [294, 82] on div "Apply Clear Save Switch to Advanced Mode" at bounding box center [331, 80] width 466 height 15
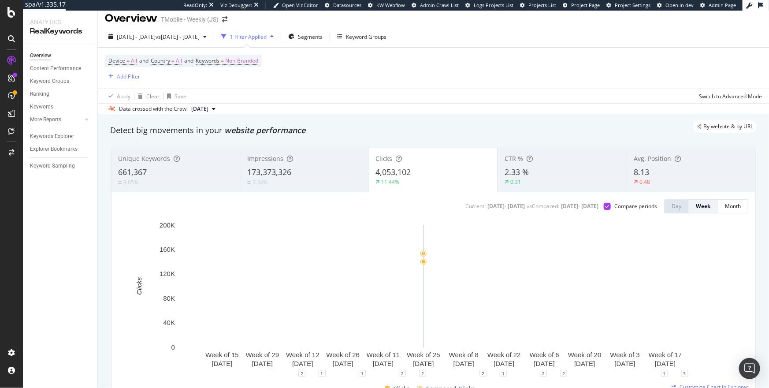
scroll to position [4, 0]
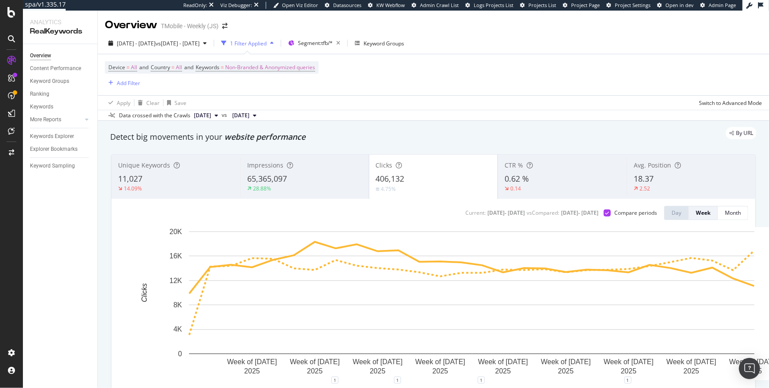
scroll to position [26, 0]
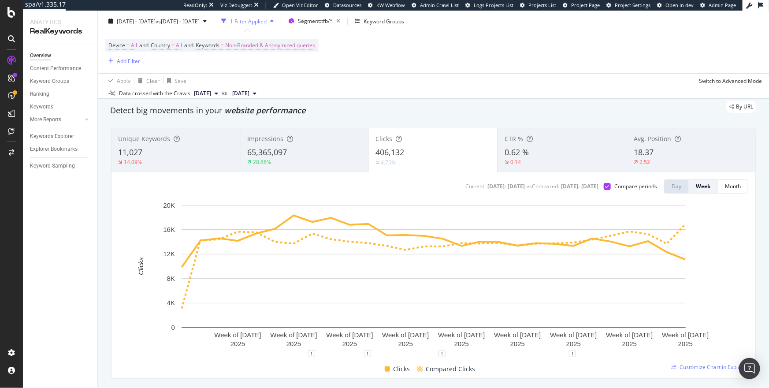
click at [331, 156] on div "65,365,097" at bounding box center [304, 152] width 115 height 11
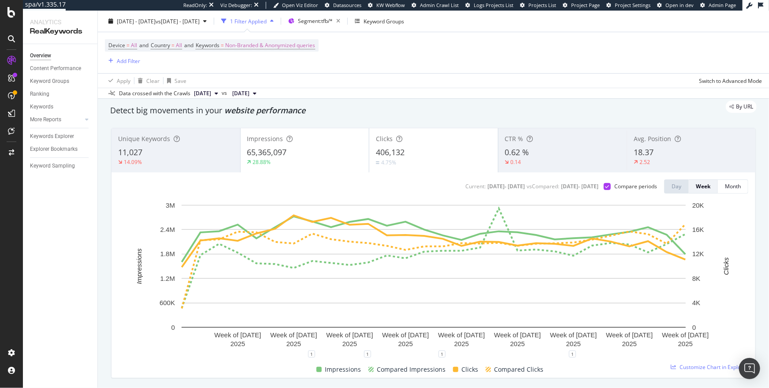
click at [432, 147] on div "406,132" at bounding box center [433, 152] width 115 height 11
